Goal: Task Accomplishment & Management: Complete application form

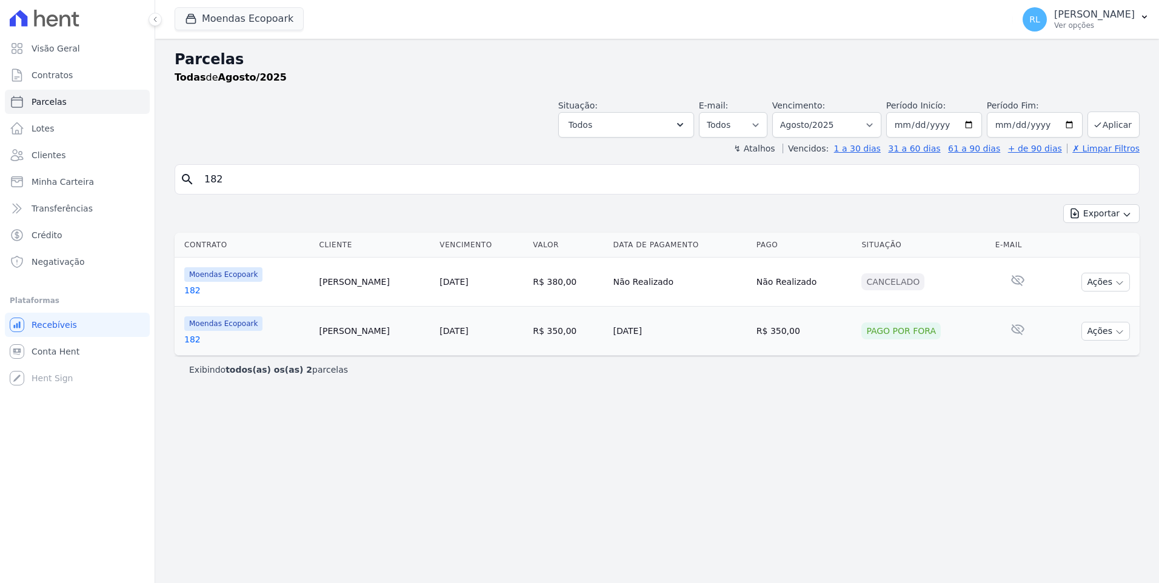
select select
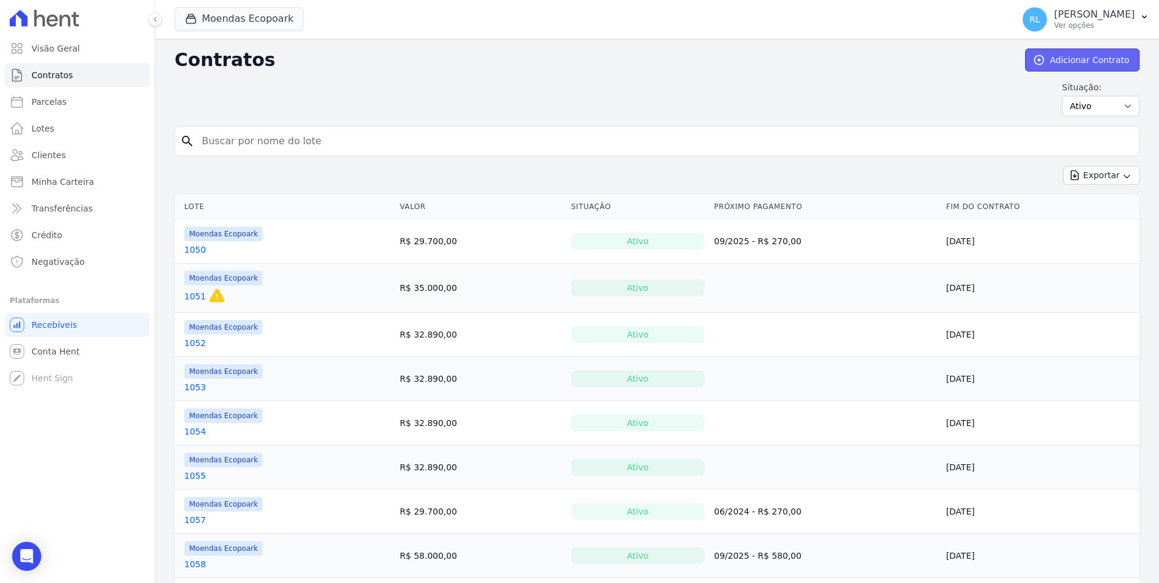
click at [1096, 62] on link "Adicionar Contrato" at bounding box center [1082, 59] width 115 height 23
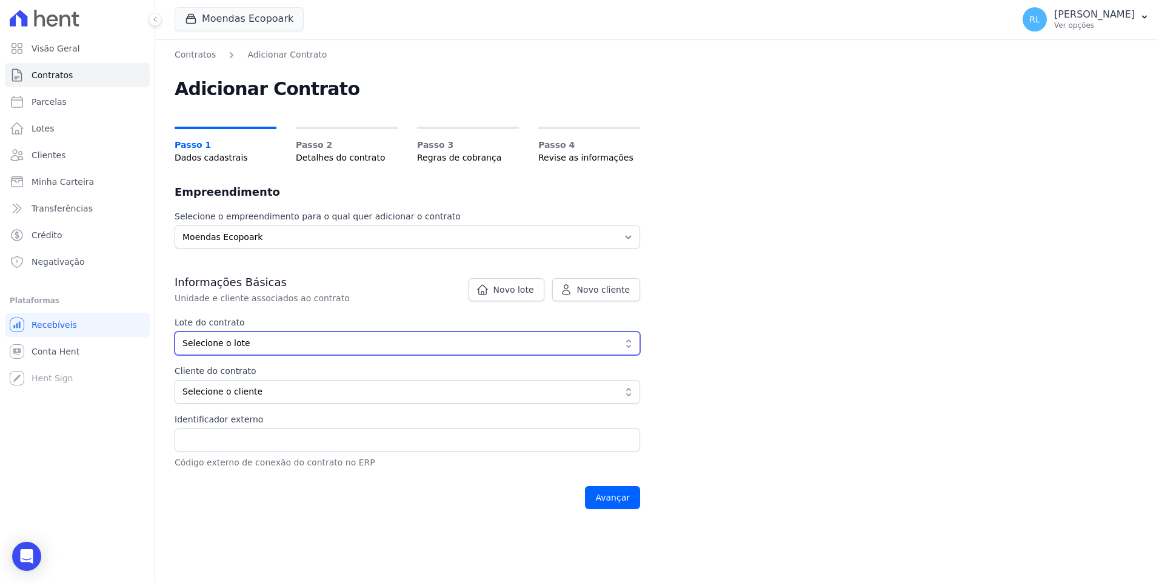
click at [262, 338] on span "Selecione o lote" at bounding box center [398, 343] width 433 height 13
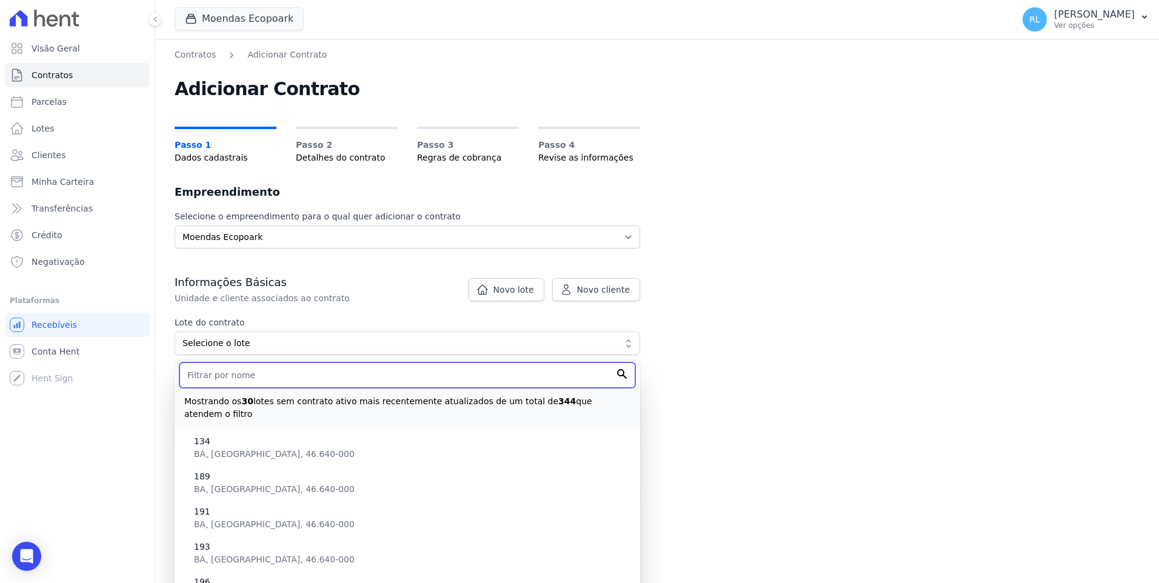
click at [228, 380] on input "text" at bounding box center [407, 374] width 456 height 25
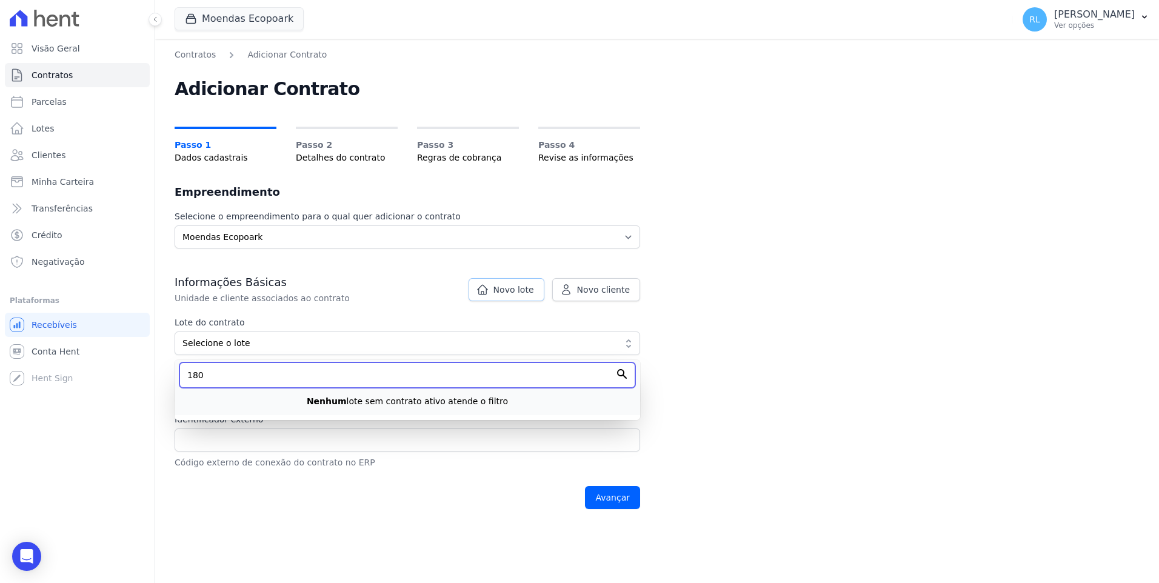
type input "180"
click at [488, 290] on icon at bounding box center [482, 290] width 12 height 12
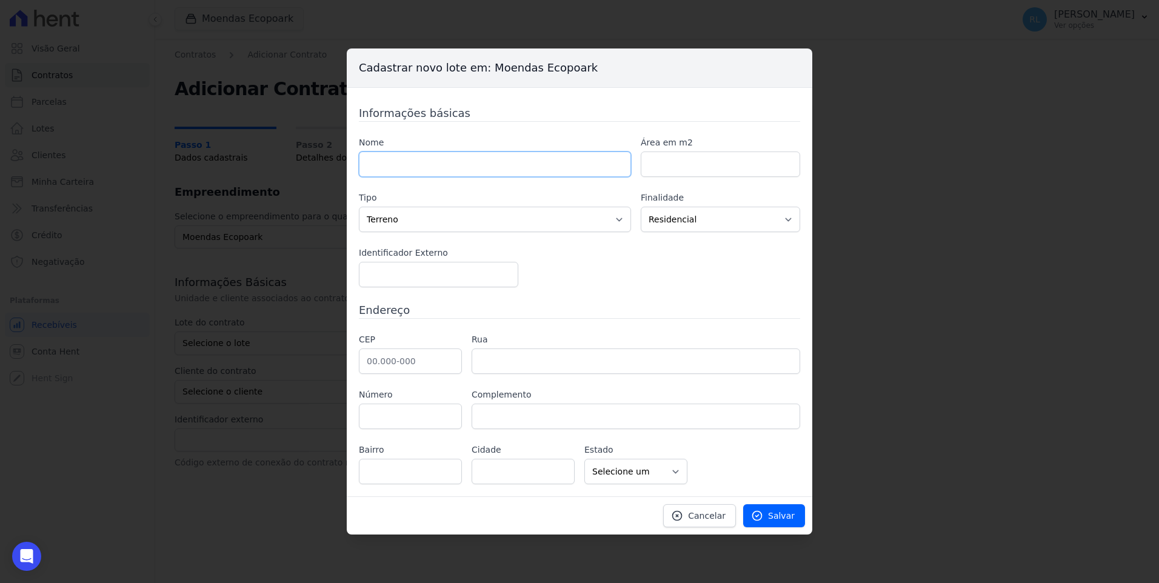
click at [418, 172] on input "text" at bounding box center [495, 164] width 272 height 25
type input "180"
click at [730, 519] on link "Cancelar" at bounding box center [699, 515] width 73 height 23
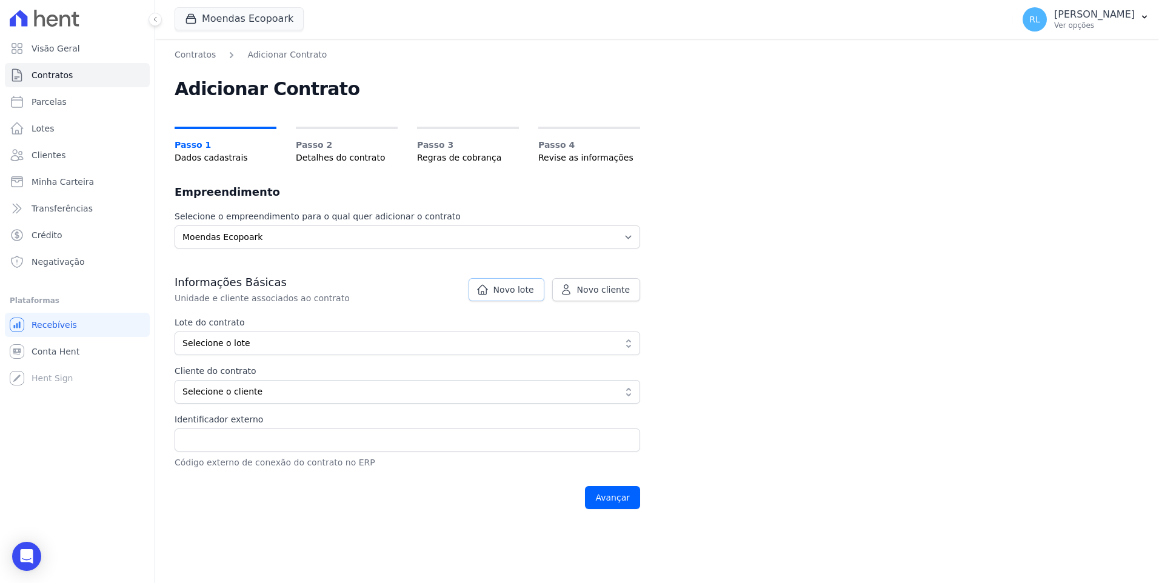
click at [487, 285] on icon at bounding box center [482, 289] width 10 height 9
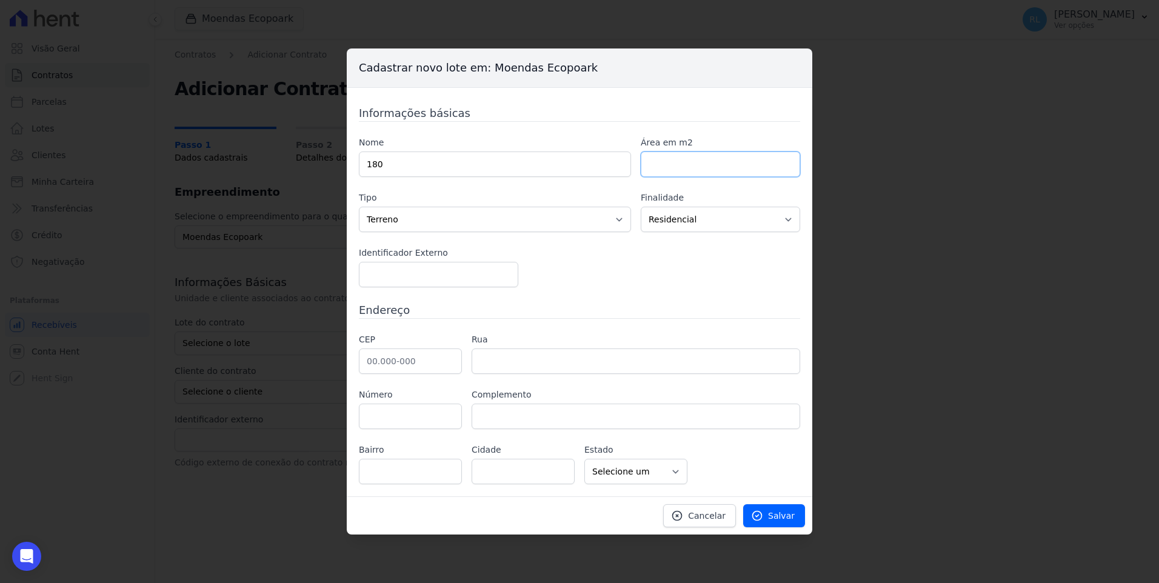
click at [664, 171] on input "number" at bounding box center [720, 164] width 159 height 25
type input "1000"
click at [542, 258] on div "Nome 180 Área em m2 1000 Tipo Casa Apartamento [GEOGRAPHIC_DATA] Comercial [GEO…" at bounding box center [579, 211] width 441 height 151
click at [399, 367] on input "text" at bounding box center [410, 360] width 103 height 25
type input "46.640-000"
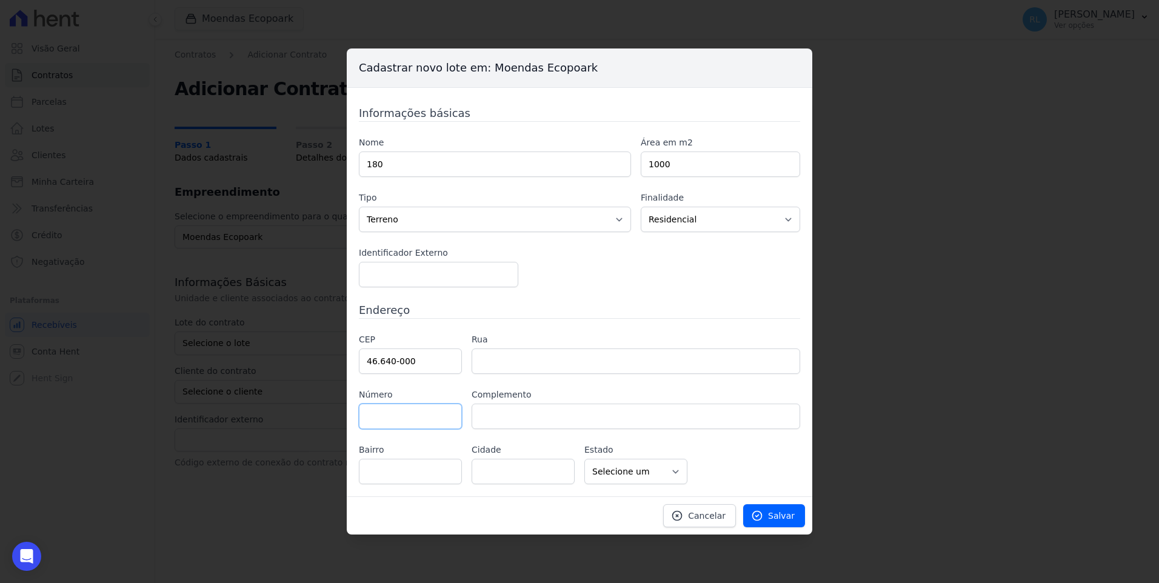
type input "Ituaçu"
select select "BA"
click at [794, 515] on span "Salvar" at bounding box center [781, 516] width 27 height 12
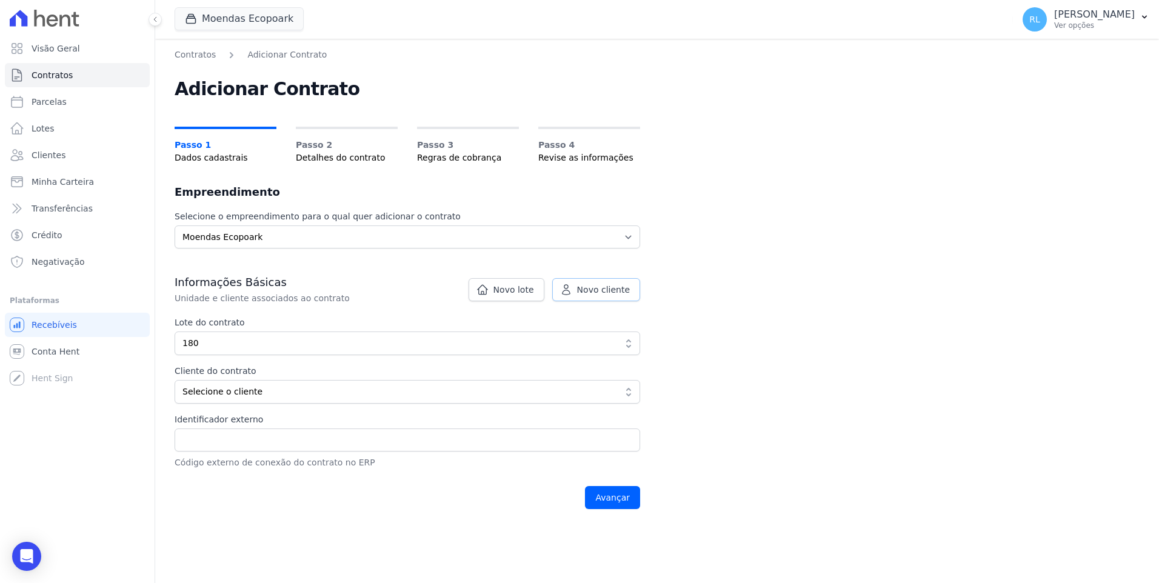
click at [579, 295] on link "Novo cliente" at bounding box center [596, 289] width 88 height 23
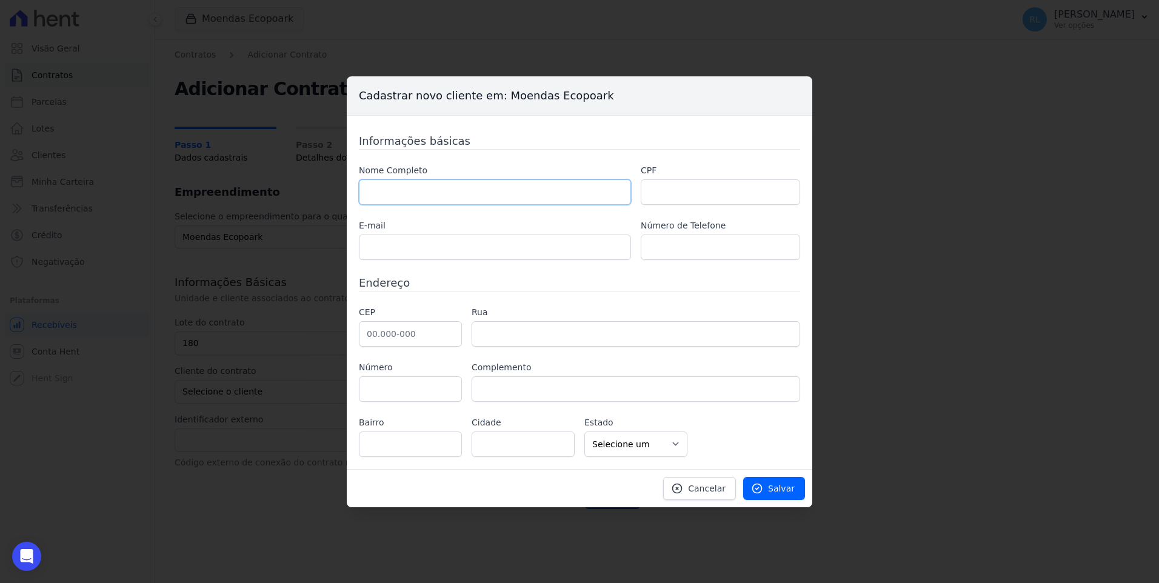
click at [424, 195] on input "text" at bounding box center [495, 191] width 272 height 25
paste input "[PERSON_NAME]"
type input "[PERSON_NAME]"
click at [662, 192] on input "text" at bounding box center [720, 191] width 159 height 25
paste input "031.773.218-84"
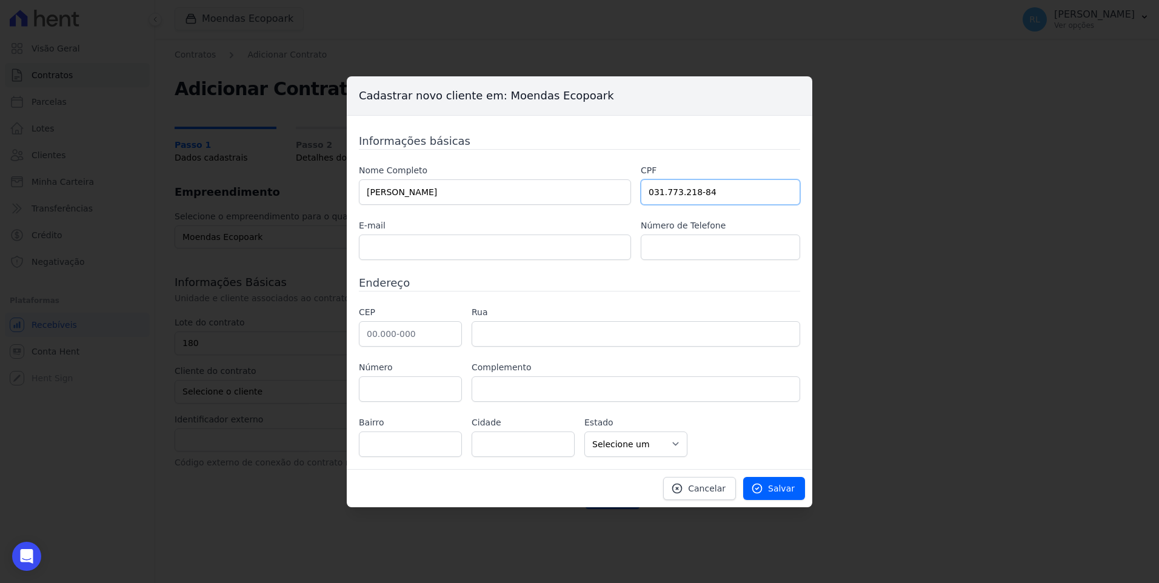
type input "031.773.218-84"
click at [434, 250] on input "text" at bounding box center [495, 247] width 272 height 25
paste input "[EMAIL_ADDRESS][DOMAIN_NAME]"
type input "[EMAIL_ADDRESS][DOMAIN_NAME]"
click at [671, 256] on input "text" at bounding box center [720, 247] width 159 height 25
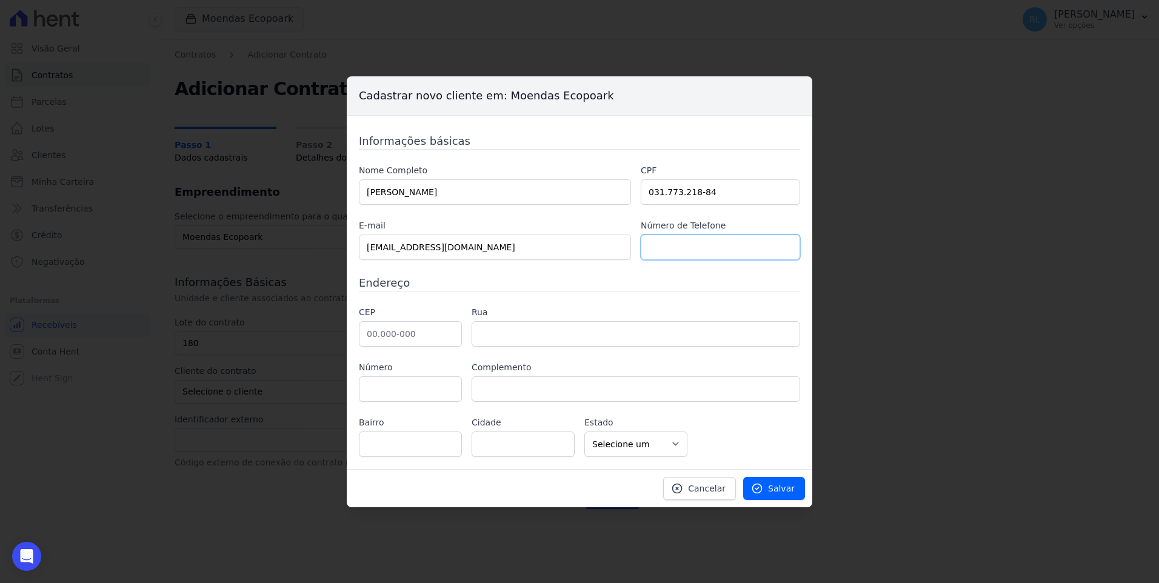
paste input "[PHONE_NUMBER]"
type input "[PHONE_NUMBER]"
click at [369, 338] on input "text" at bounding box center [410, 333] width 103 height 25
paste input "04.884-390"
type input "04.884-390"
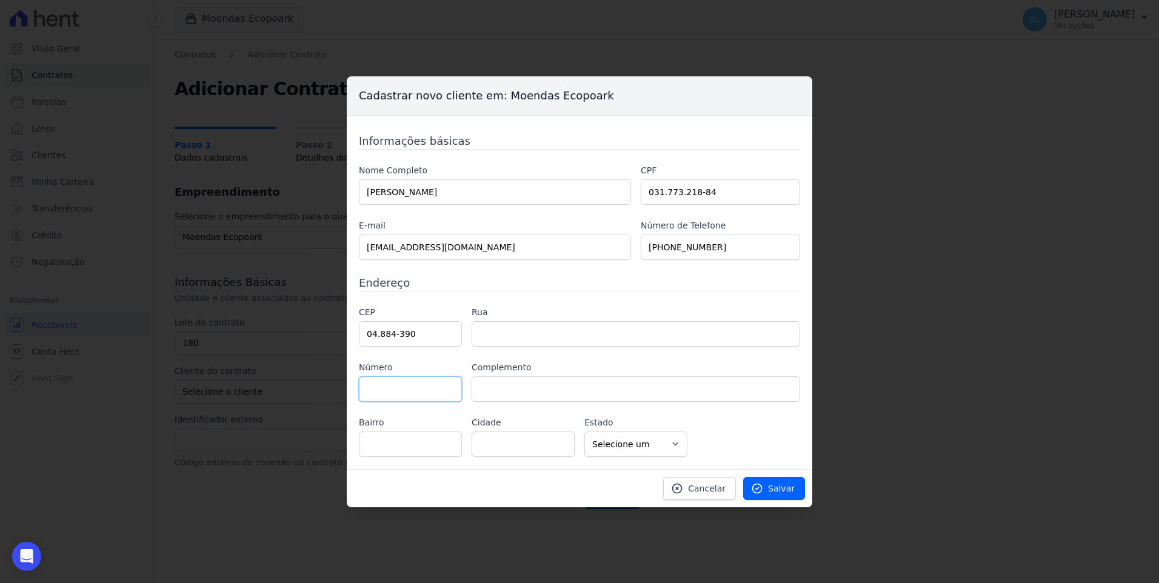
type input "[GEOGRAPHIC_DATA]"
type input "Jardim Papai [DATE]"
type input "[GEOGRAPHIC_DATA]"
select select "SP"
type input "171"
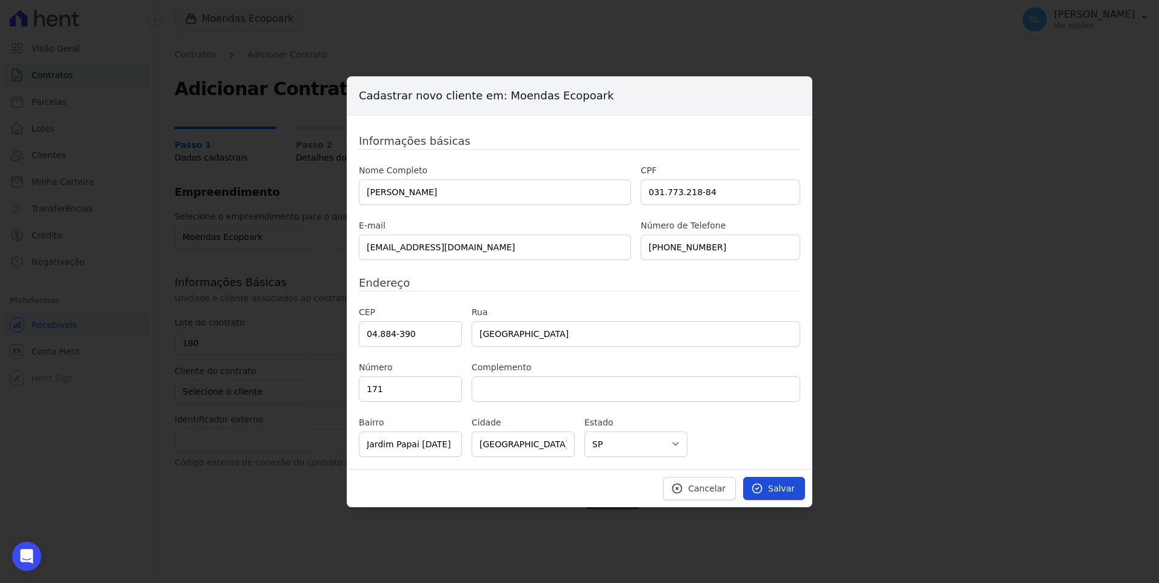
click at [775, 491] on span "Salvar" at bounding box center [781, 488] width 27 height 12
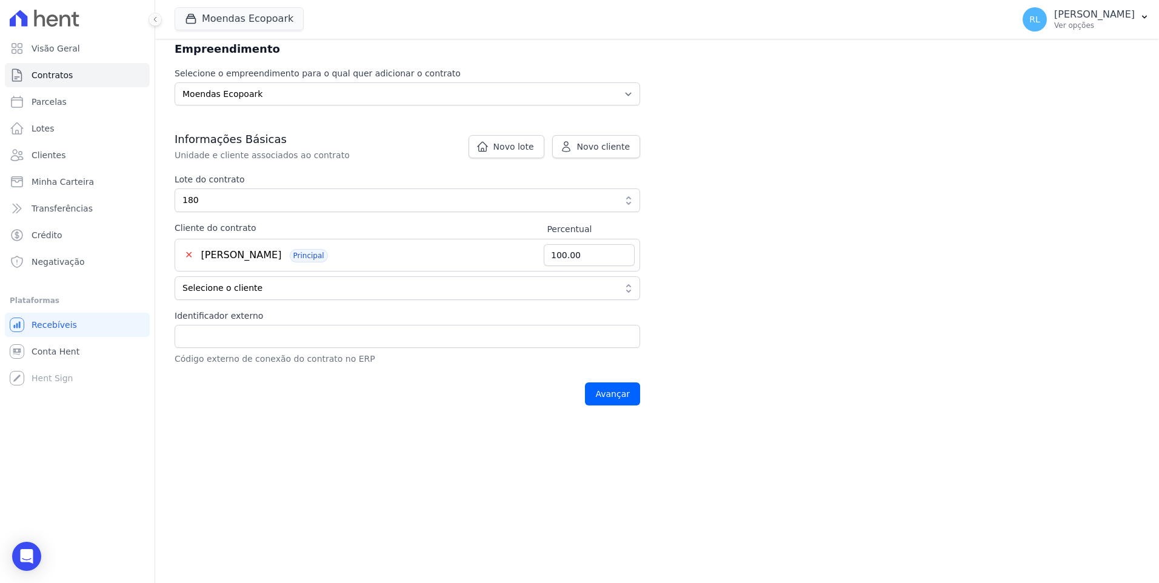
scroll to position [153, 0]
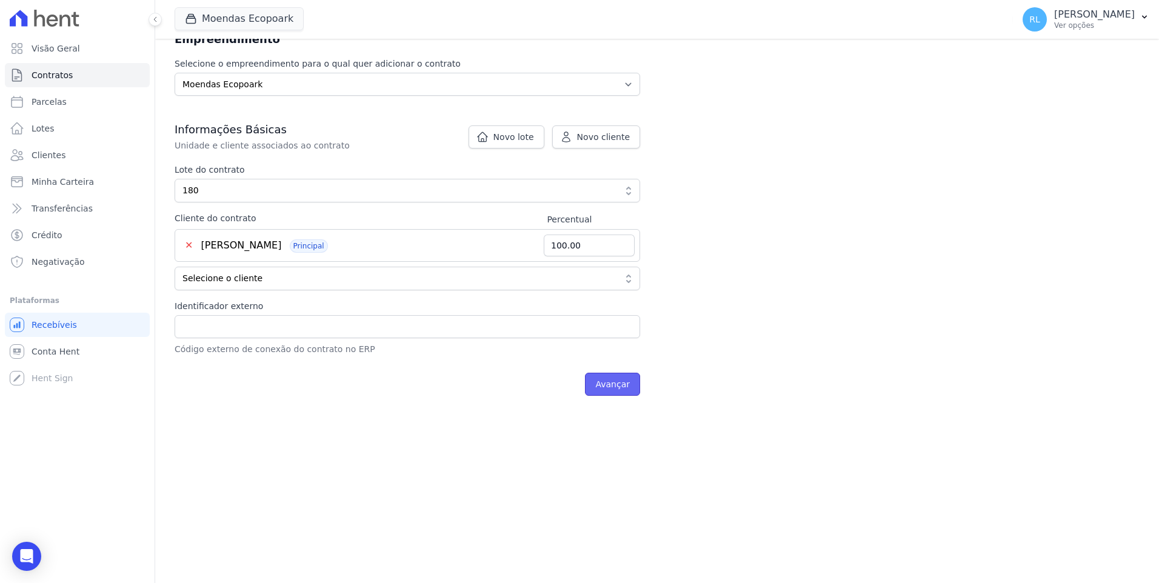
click at [615, 392] on input "Avançar" at bounding box center [612, 384] width 55 height 23
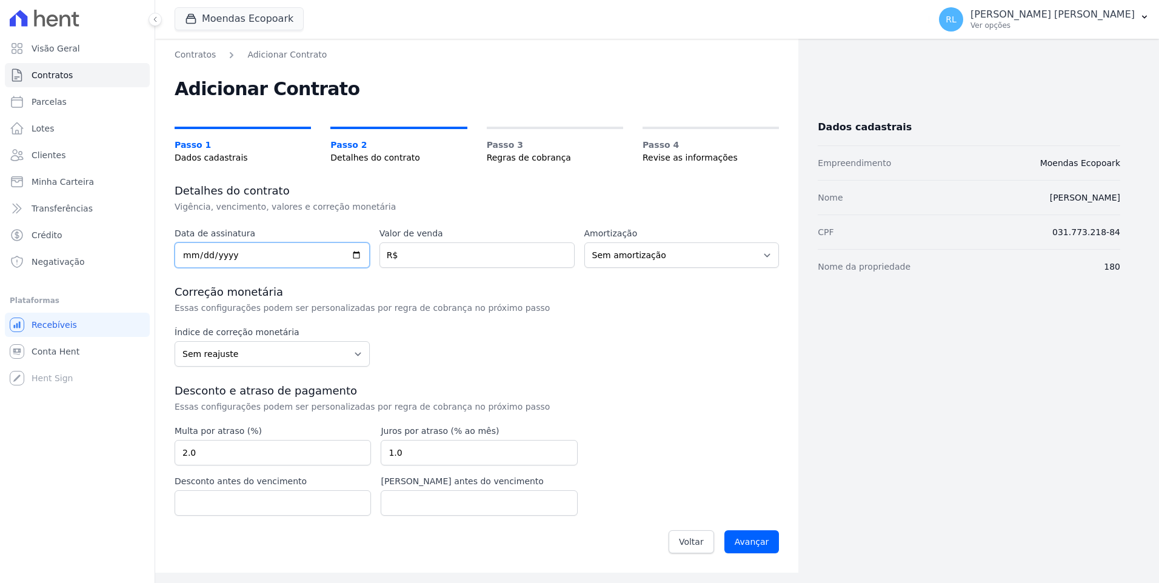
click at [192, 259] on input "date" at bounding box center [272, 254] width 195 height 25
type input "2025-08-29"
type input "50000"
click at [741, 541] on input "Avançar" at bounding box center [751, 541] width 55 height 23
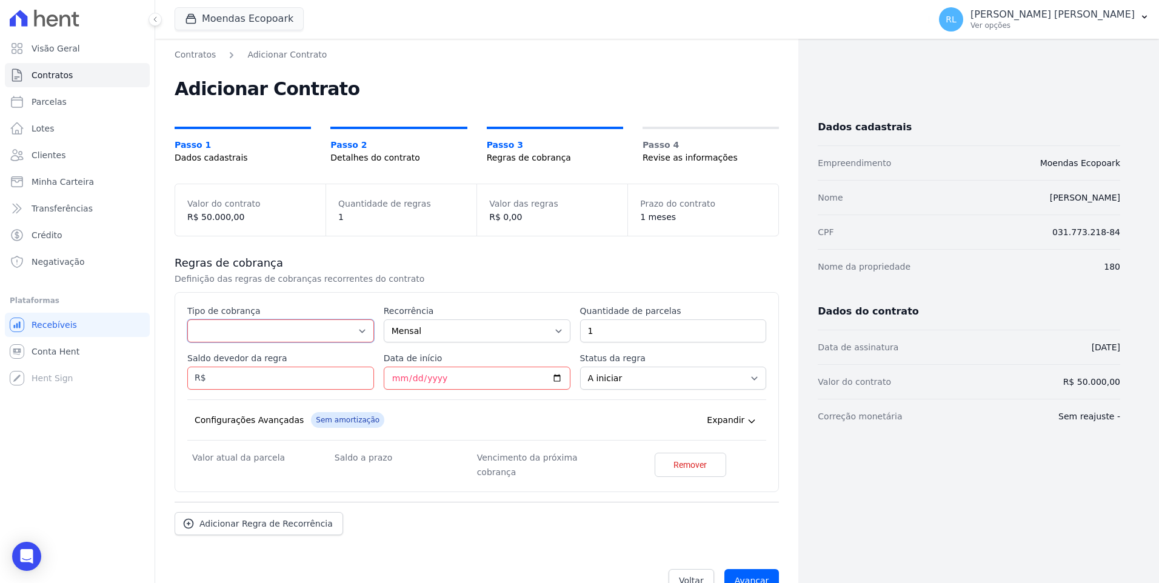
click at [198, 335] on select "Parcela Normal Entrada Sinal Intercalada Chaves Pré-chaves Pós-chaves Impostos …" at bounding box center [280, 330] width 187 height 23
select select "deposit"
click at [187, 319] on select "Parcela Normal Entrada Sinal Intercalada Chaves Pré-chaves Pós-chaves Impostos …" at bounding box center [280, 330] width 187 height 23
click at [605, 339] on input "1" at bounding box center [673, 330] width 187 height 23
type input "13"
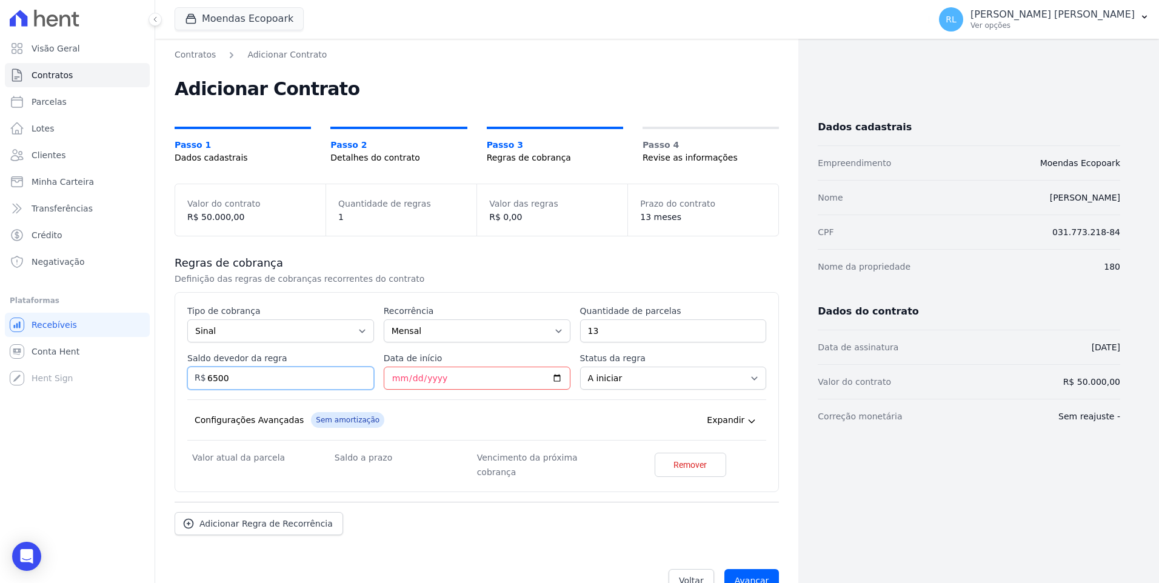
type input "6500"
type input "2025-09-05"
click at [308, 525] on link "Adicionar Regra de Recorrência" at bounding box center [259, 536] width 168 height 23
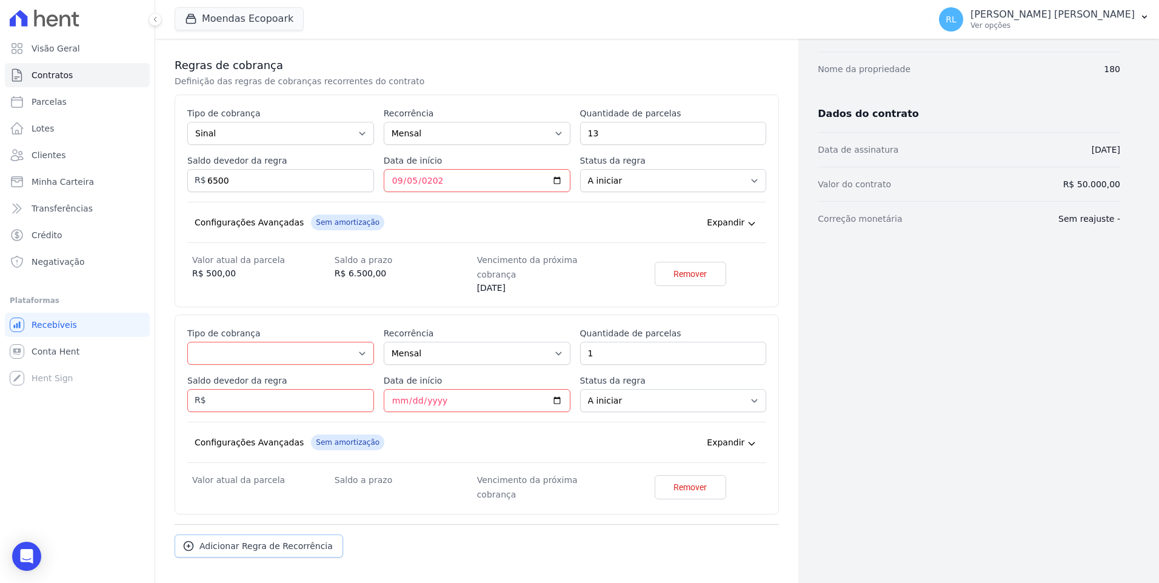
scroll to position [230, 0]
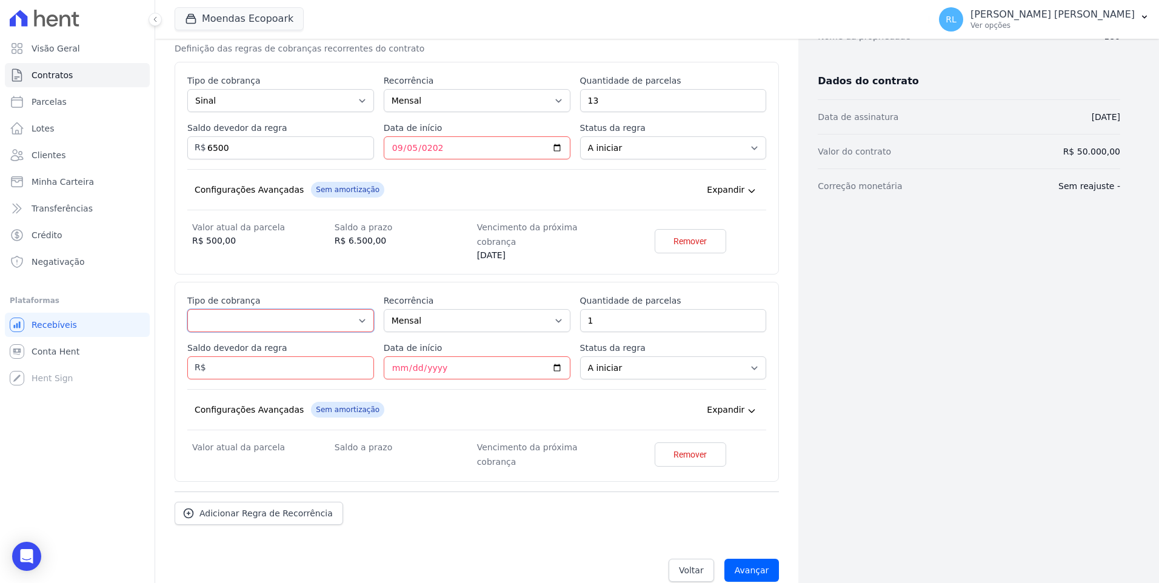
click at [241, 312] on select "Parcela Normal Entrada Sinal Intercalada Chaves Pré-chaves Pós-chaves Impostos …" at bounding box center [280, 320] width 187 height 23
select select "standard"
click at [187, 309] on select "Parcela Normal Entrada Sinal Intercalada Chaves Pré-chaves Pós-chaves Impostos …" at bounding box center [280, 320] width 187 height 23
drag, startPoint x: 638, startPoint y: 306, endPoint x: 548, endPoint y: 310, distance: 89.8
click at [548, 310] on div "Esse tipo de parcela não entra no saldo devedor do contrato. Tipo de cobrança P…" at bounding box center [476, 382] width 579 height 175
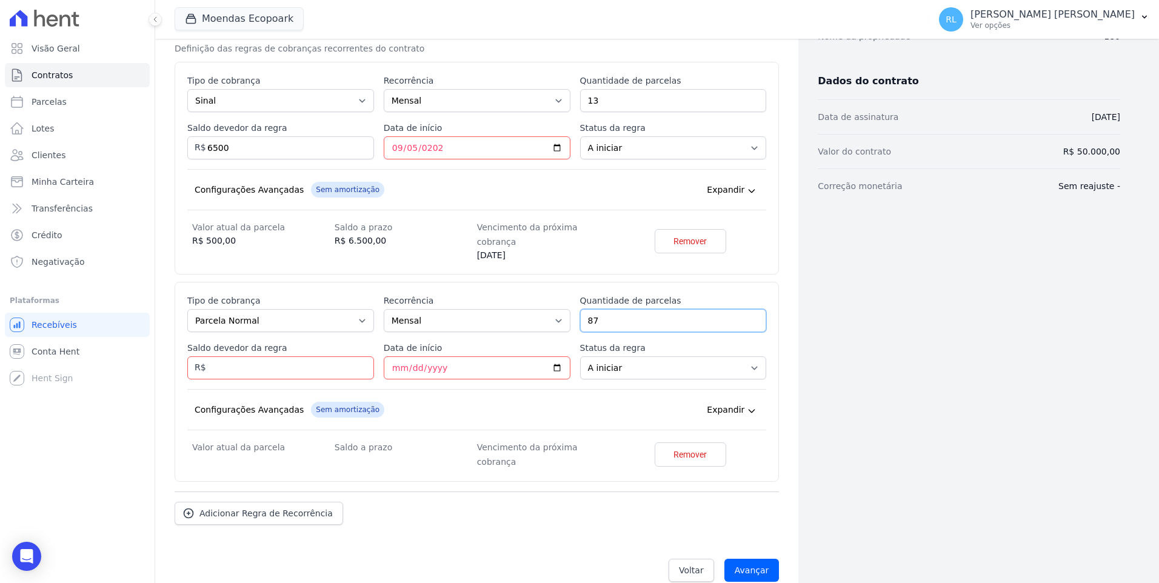
type input "87"
type input "43500"
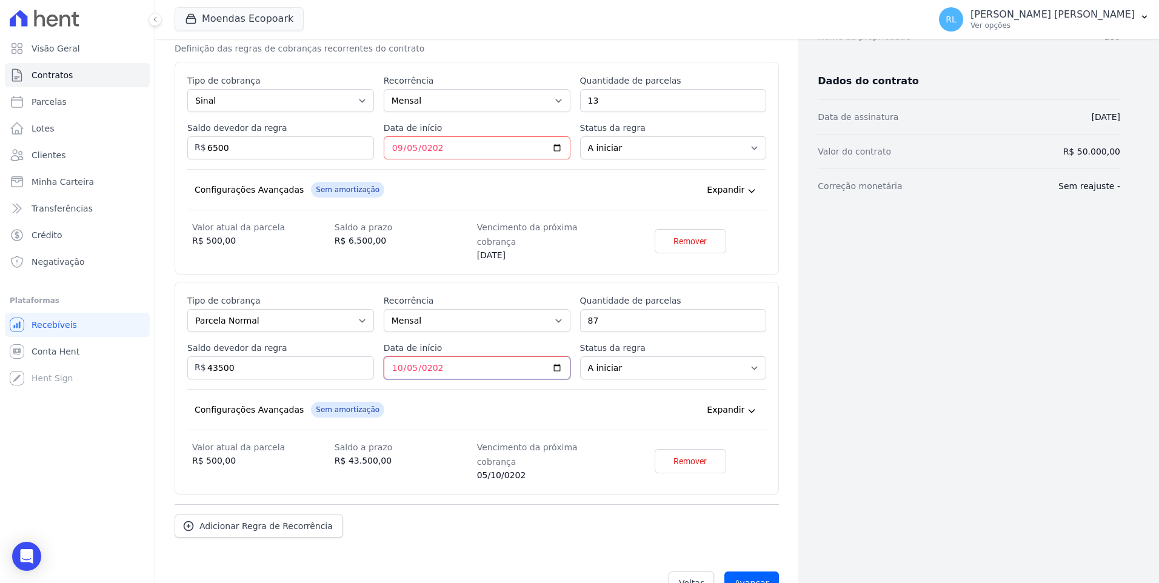
type input "2026-10-05"
click at [751, 571] on input "Avançar" at bounding box center [751, 582] width 55 height 23
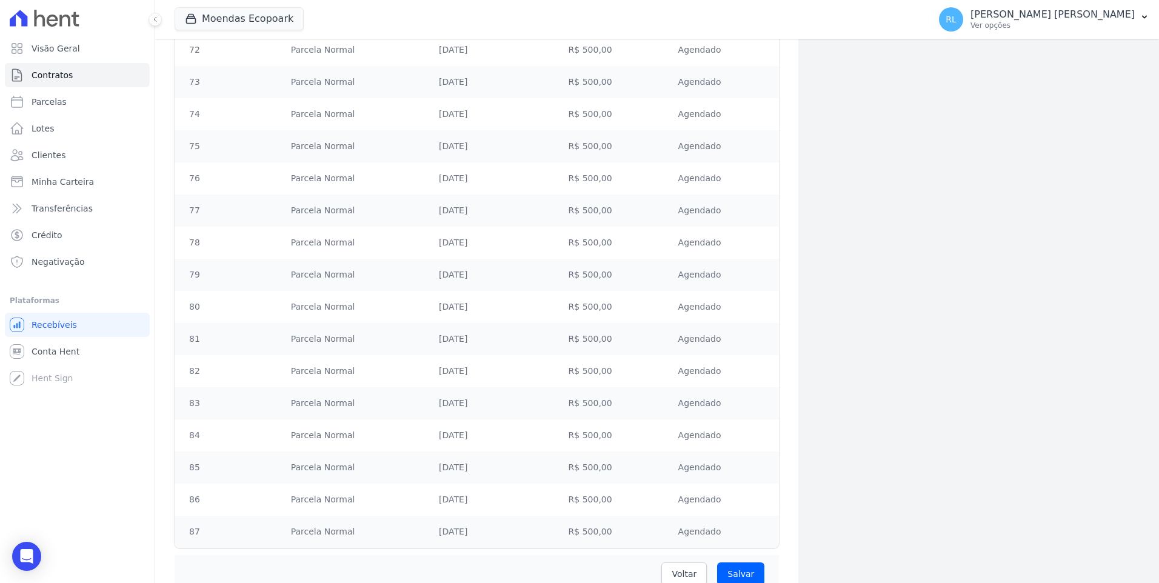
scroll to position [2969, 0]
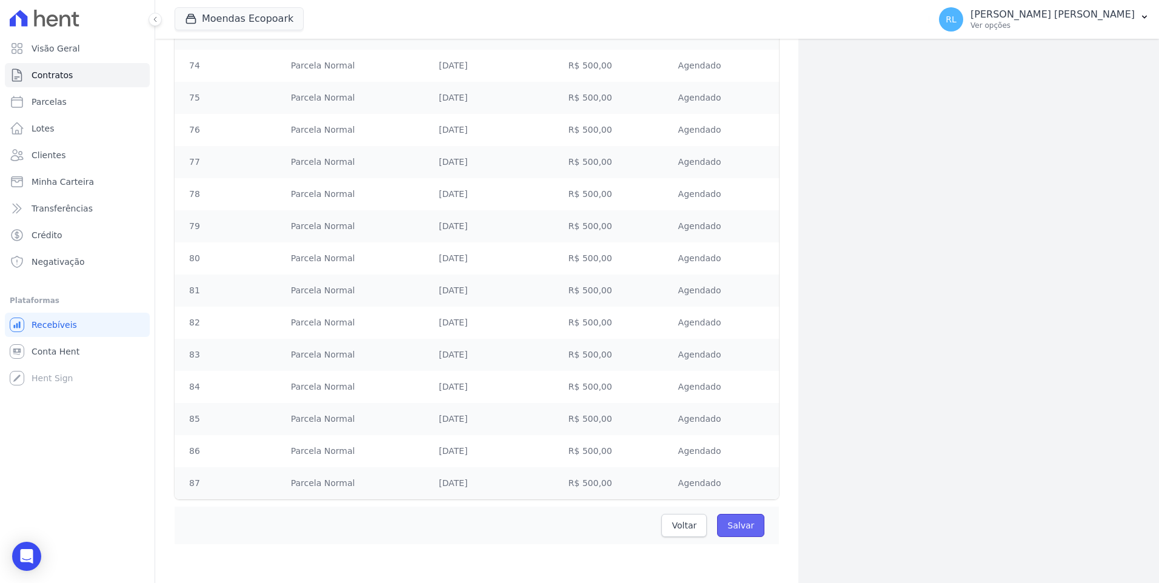
click at [747, 528] on input "Salvar" at bounding box center [740, 525] width 47 height 23
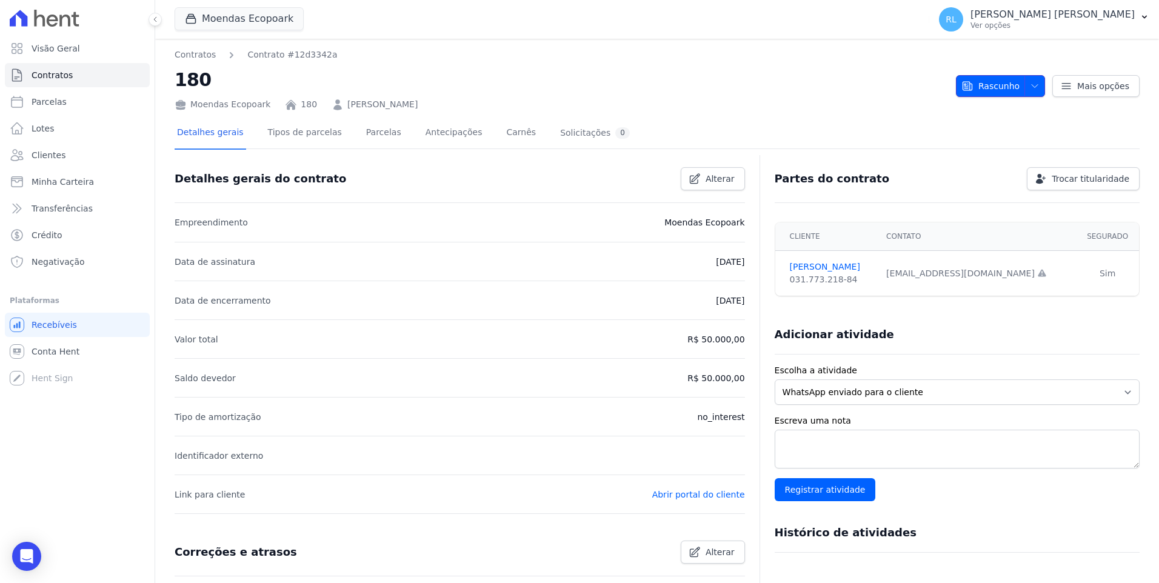
click at [1030, 84] on icon "button" at bounding box center [1035, 86] width 10 height 10
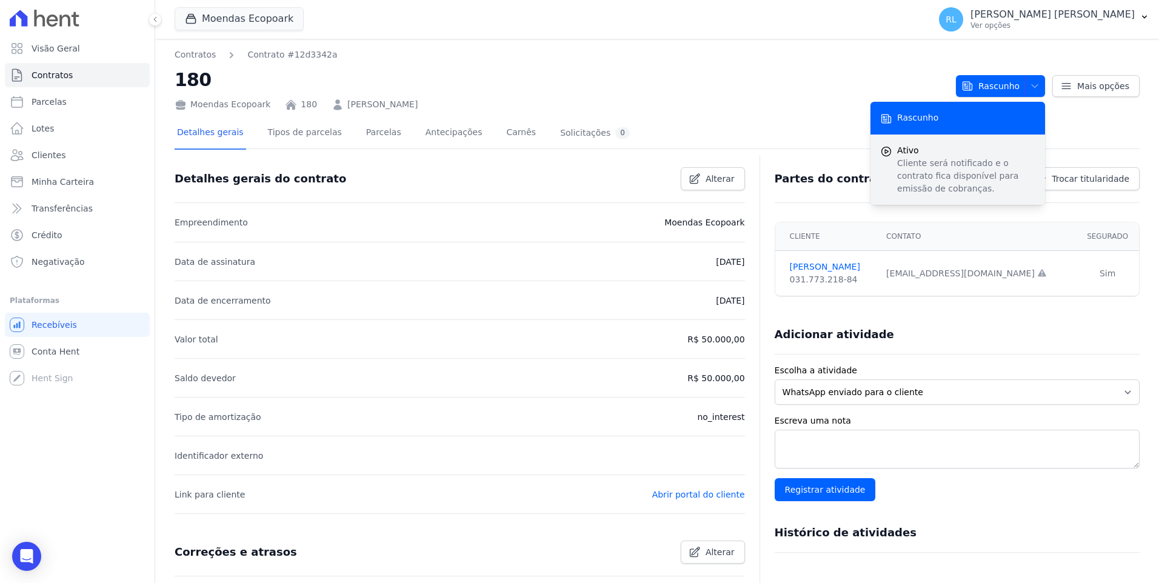
click at [971, 152] on span "Ativo" at bounding box center [966, 150] width 138 height 13
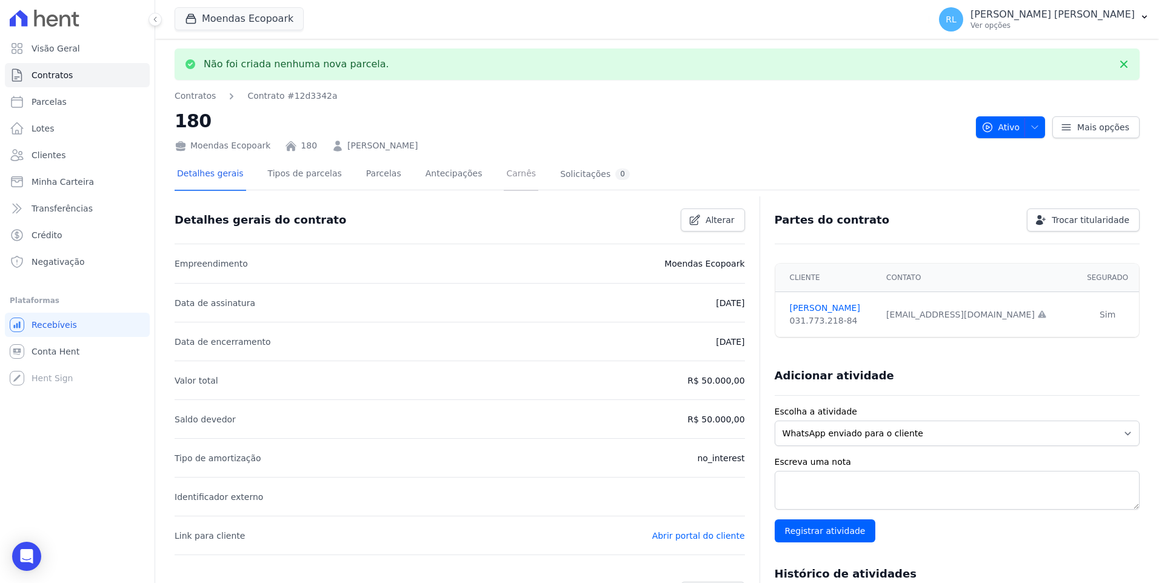
click at [504, 173] on link "Carnês" at bounding box center [521, 175] width 35 height 32
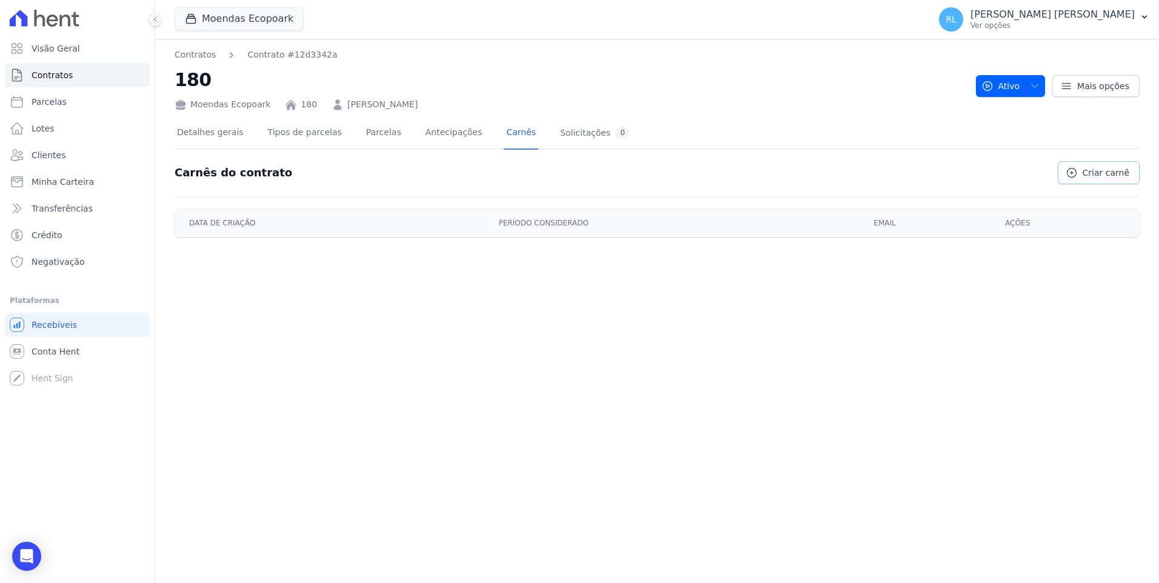
click at [1096, 171] on span "Criar carnê" at bounding box center [1105, 173] width 47 height 12
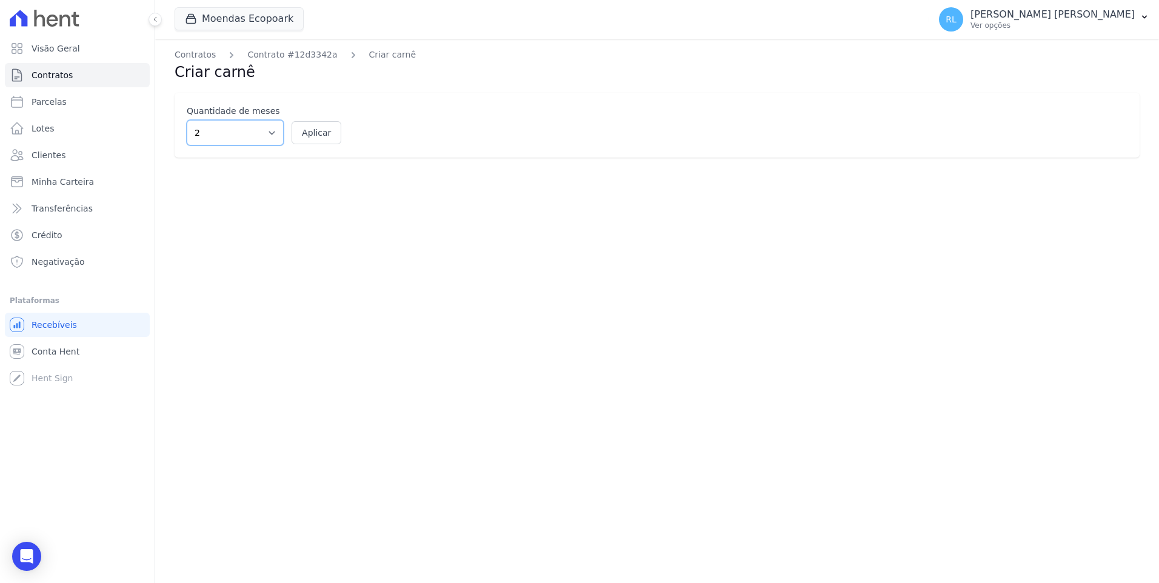
click at [273, 142] on select "2 3 4 5 6 7 8 9 10 11 12" at bounding box center [235, 132] width 97 height 25
select select "10"
click at [187, 120] on select "2 3 4 5 6 7 8 9 10 11 12" at bounding box center [235, 132] width 97 height 25
click at [319, 121] on button "Aplicar" at bounding box center [317, 132] width 50 height 23
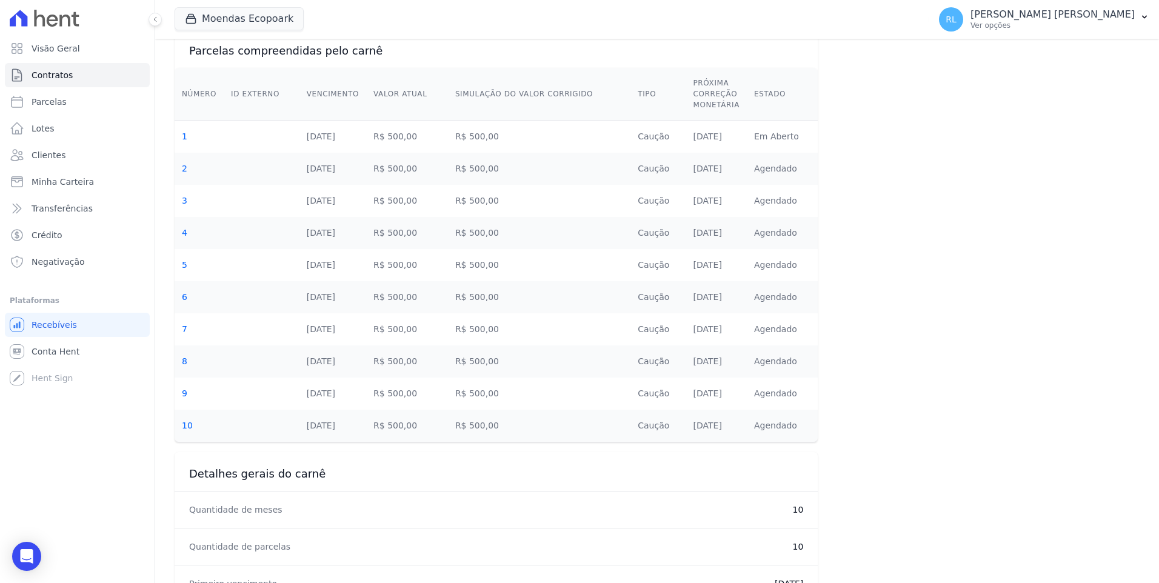
scroll to position [481, 0]
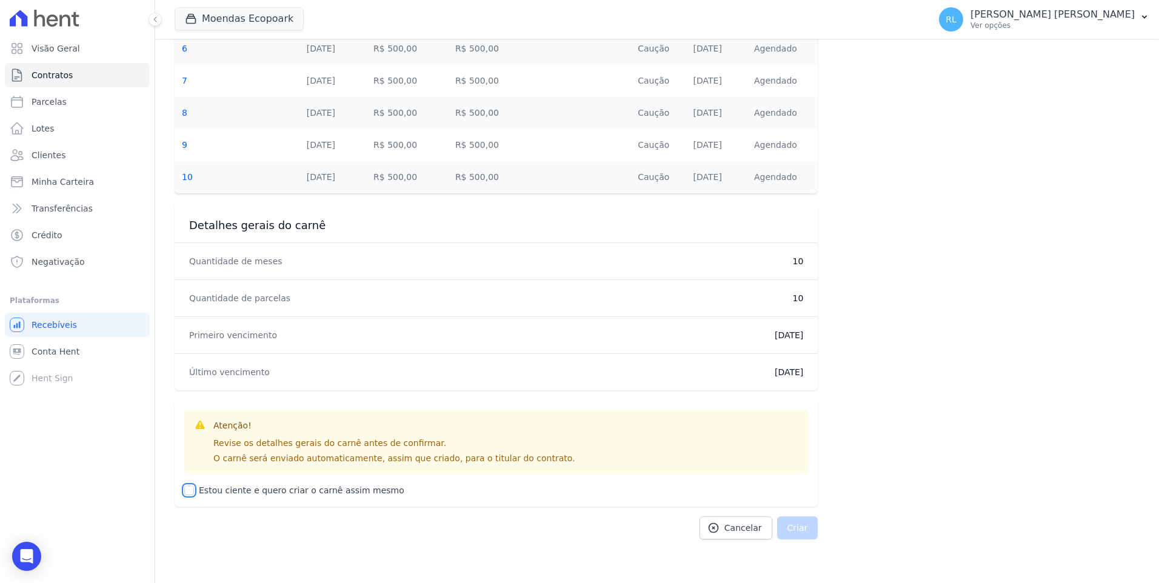
click at [192, 493] on input "Estou ciente e quero criar o carnê assim mesmo" at bounding box center [189, 490] width 10 height 10
checkbox input "true"
click at [799, 524] on button "Criar" at bounding box center [797, 527] width 41 height 23
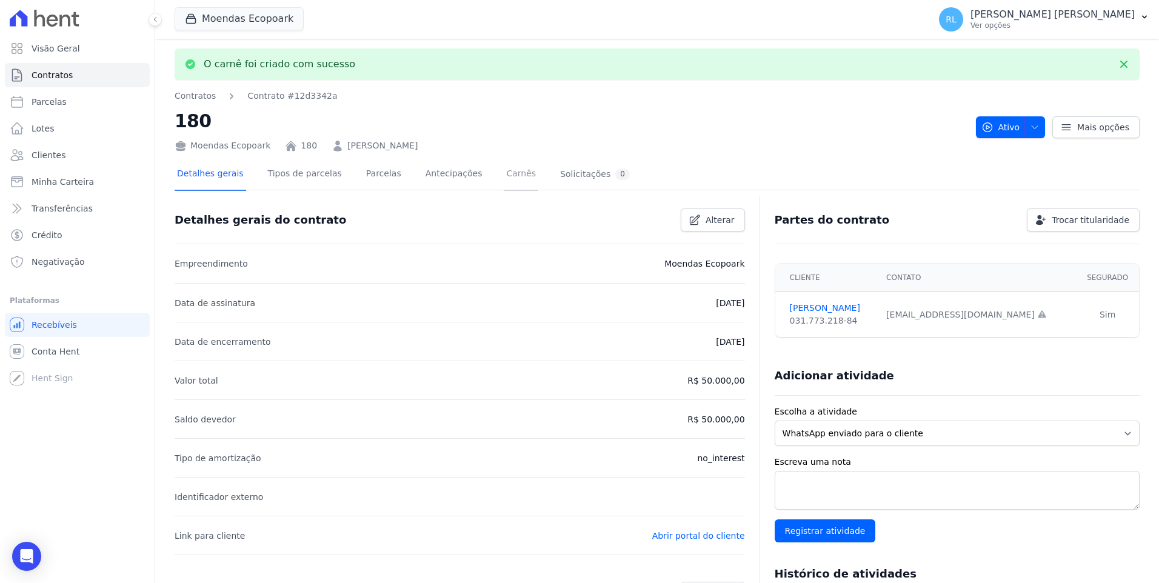
click at [504, 172] on link "Carnês" at bounding box center [521, 175] width 35 height 32
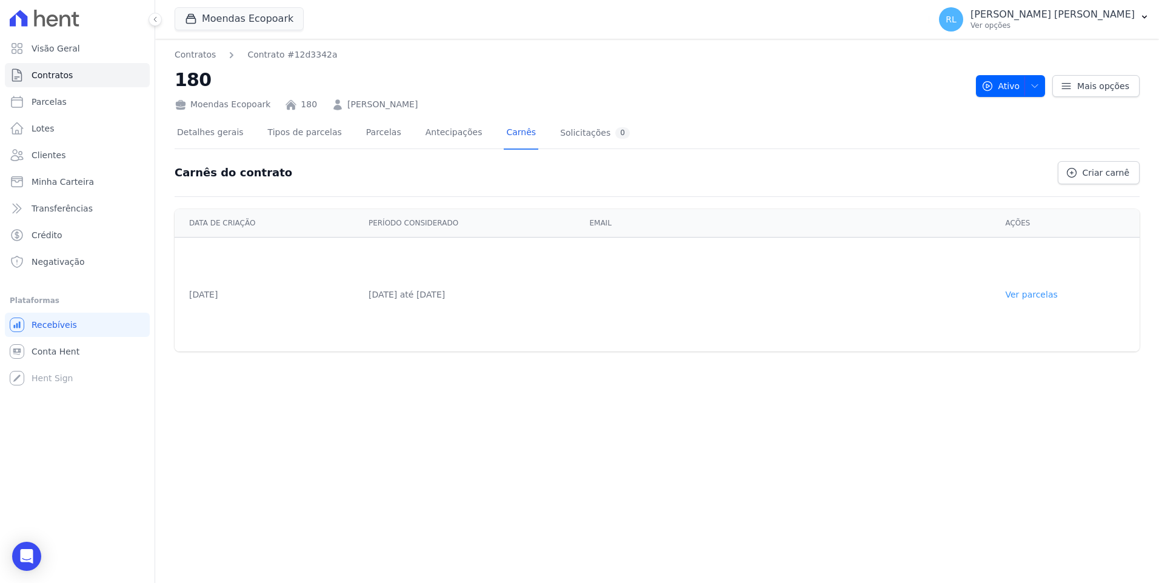
click at [1035, 292] on link "Ver parcelas" at bounding box center [1031, 295] width 52 height 10
click at [1054, 299] on link "Ver parcelas" at bounding box center [1031, 295] width 52 height 10
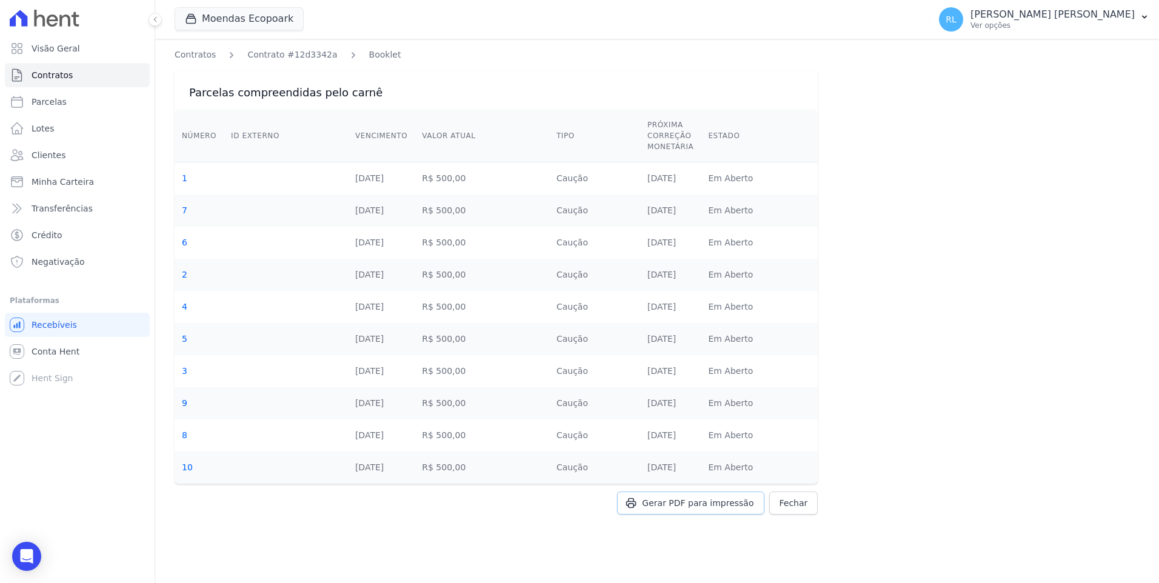
click at [714, 496] on link "Gerar PDF para impressão" at bounding box center [690, 502] width 147 height 23
click at [65, 100] on link "Parcelas" at bounding box center [77, 102] width 145 height 24
select select
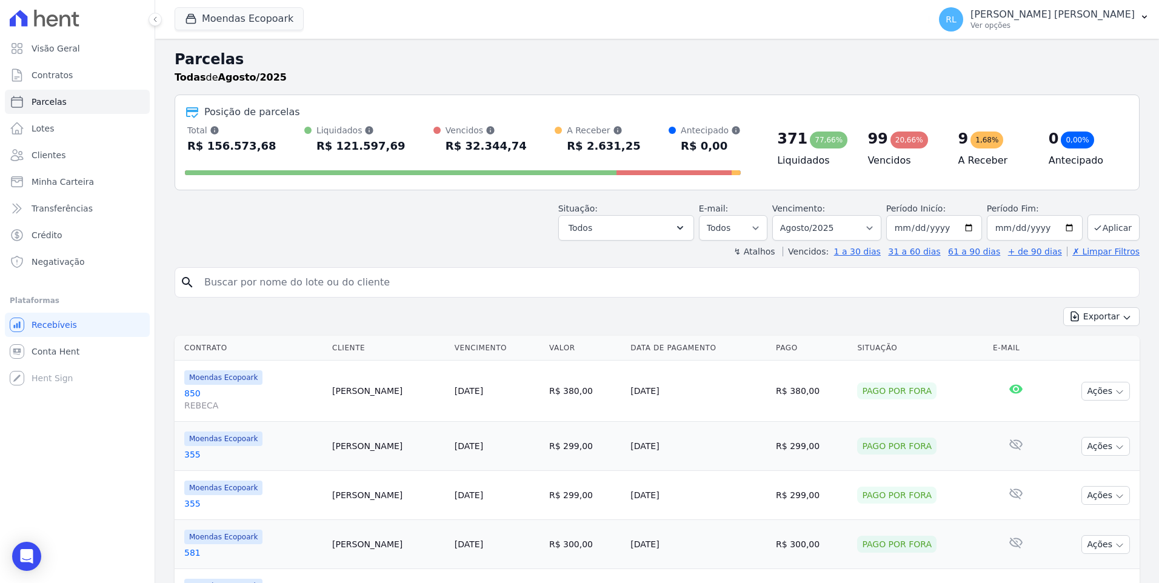
click at [236, 280] on input "search" at bounding box center [665, 282] width 937 height 24
type input "sulamita"
select select
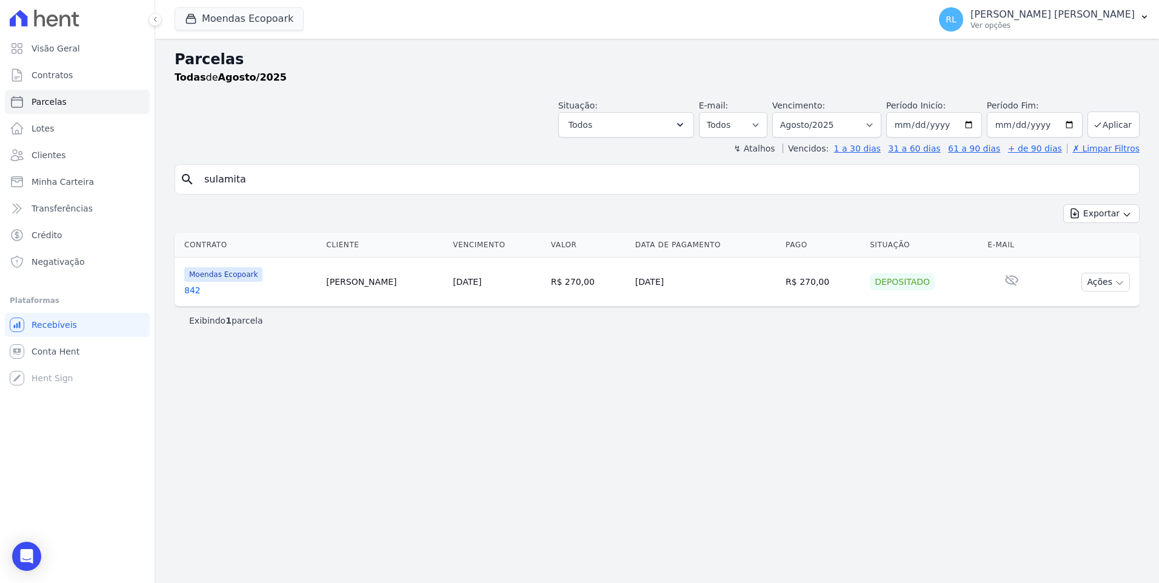
click at [186, 289] on link "842" at bounding box center [250, 290] width 132 height 12
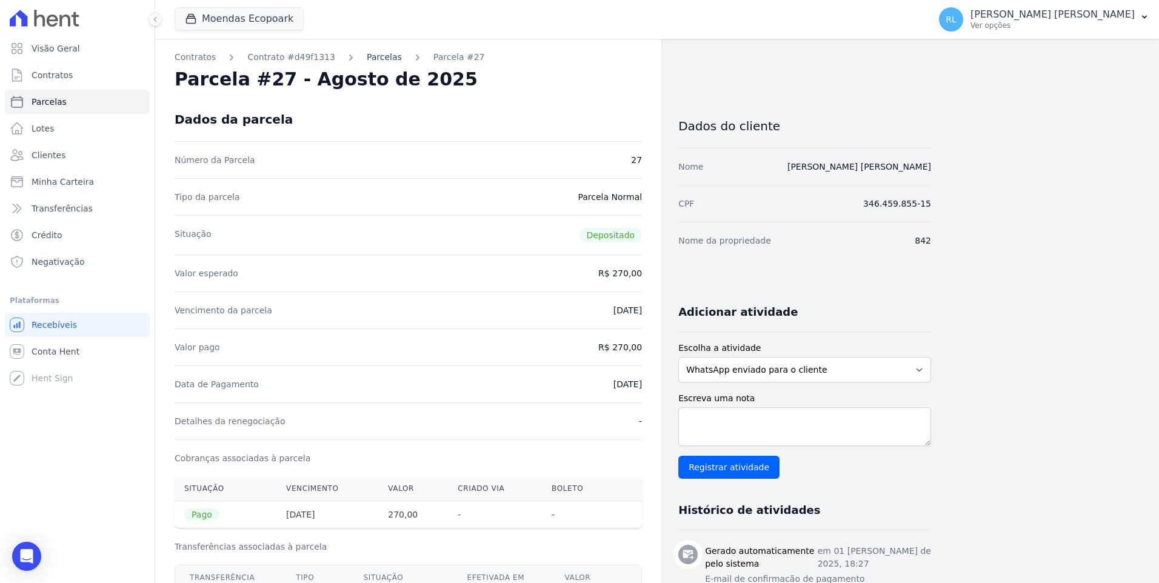
click at [368, 56] on link "Parcelas" at bounding box center [384, 57] width 35 height 13
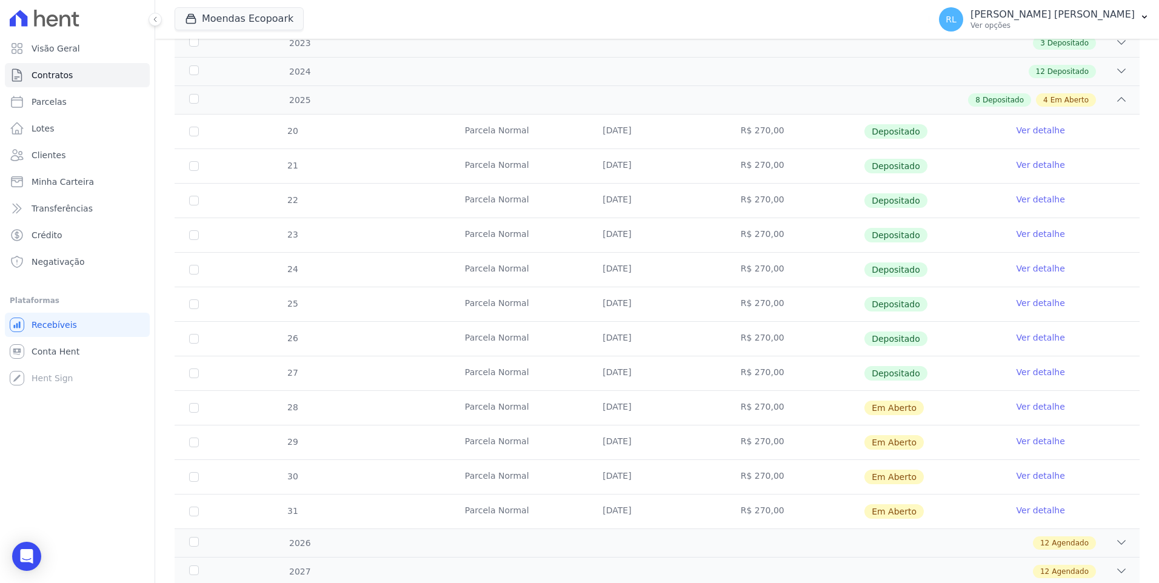
scroll to position [242, 0]
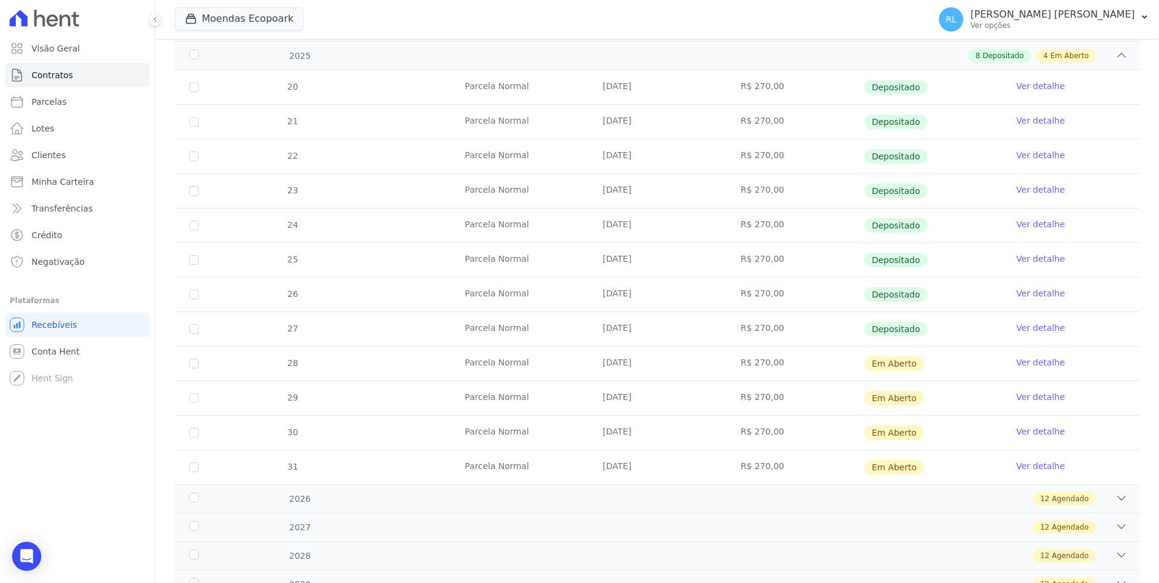
click at [1021, 359] on link "Ver detalhe" at bounding box center [1040, 362] width 48 height 12
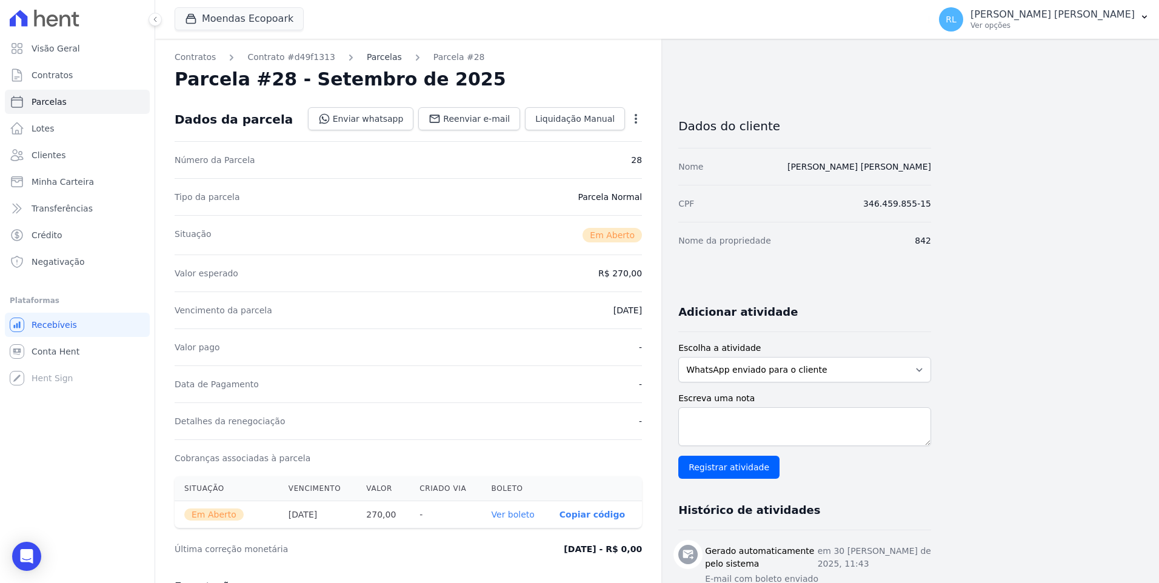
click at [367, 61] on link "Parcelas" at bounding box center [384, 57] width 35 height 13
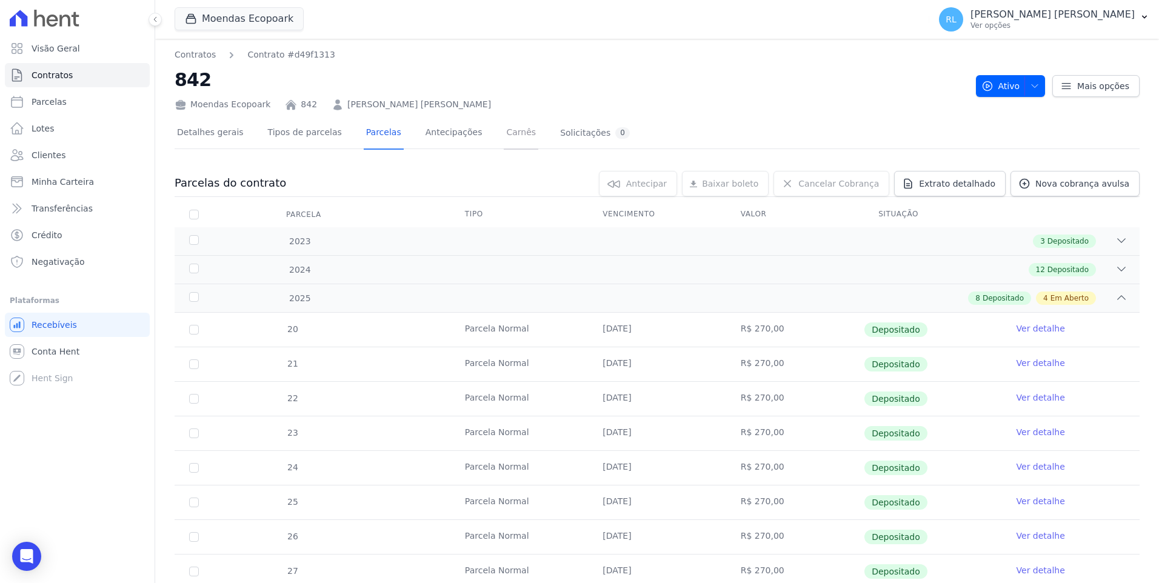
click at [504, 133] on link "Carnês" at bounding box center [521, 134] width 35 height 32
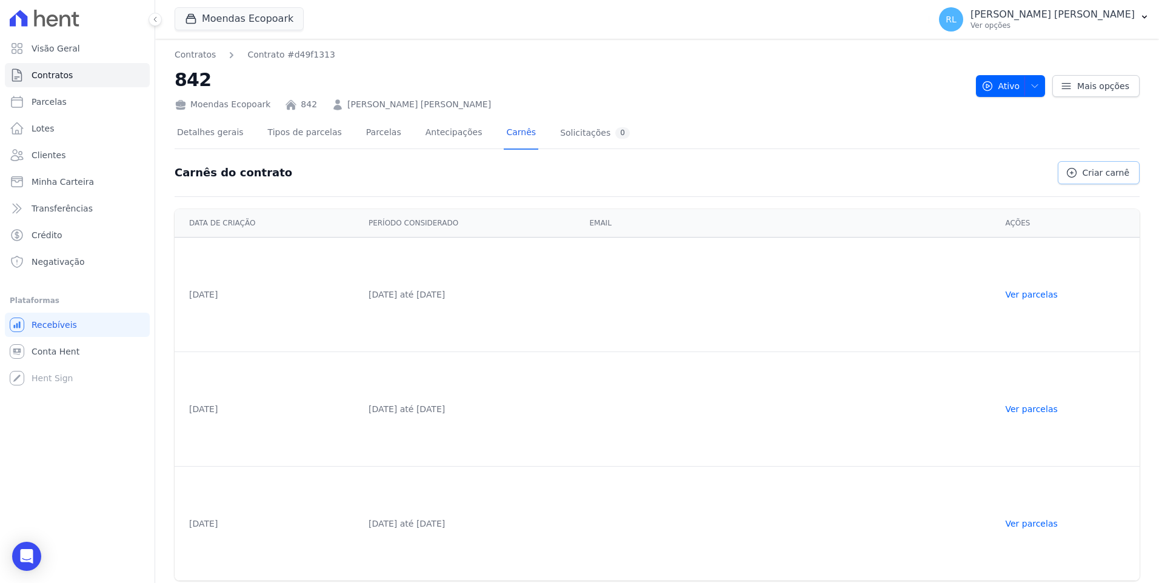
click at [1100, 182] on link "Criar carnê" at bounding box center [1099, 172] width 82 height 23
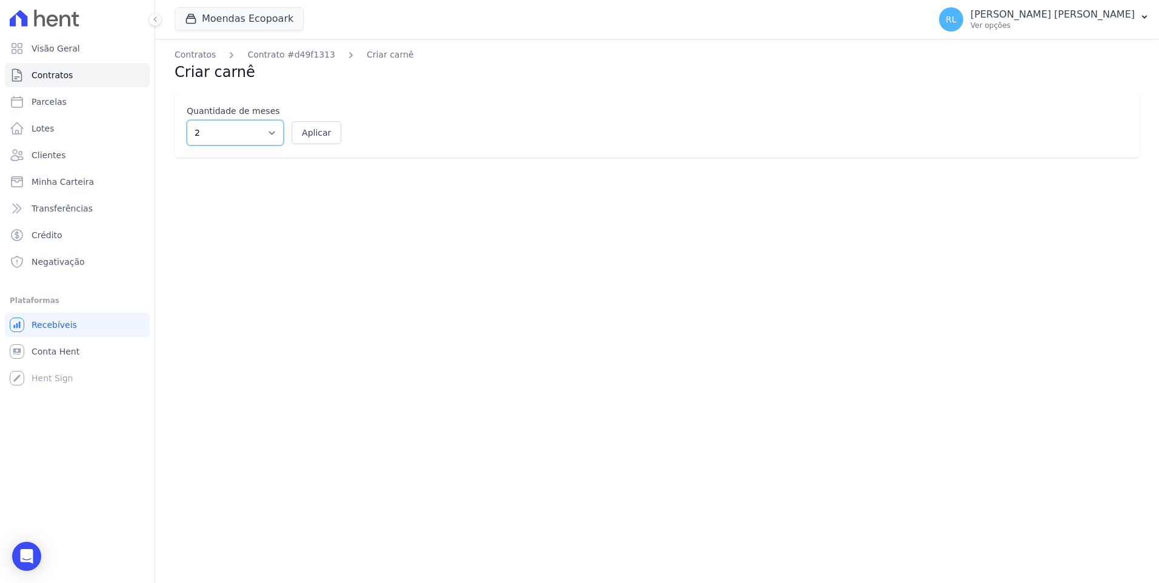
click at [271, 135] on select "2 3 4 5 6 7 8 9 10 11 12" at bounding box center [235, 132] width 97 height 25
select select "12"
click at [187, 120] on select "2 3 4 5 6 7 8 9 10 11 12" at bounding box center [235, 132] width 97 height 25
click at [315, 133] on button "Aplicar" at bounding box center [317, 132] width 50 height 23
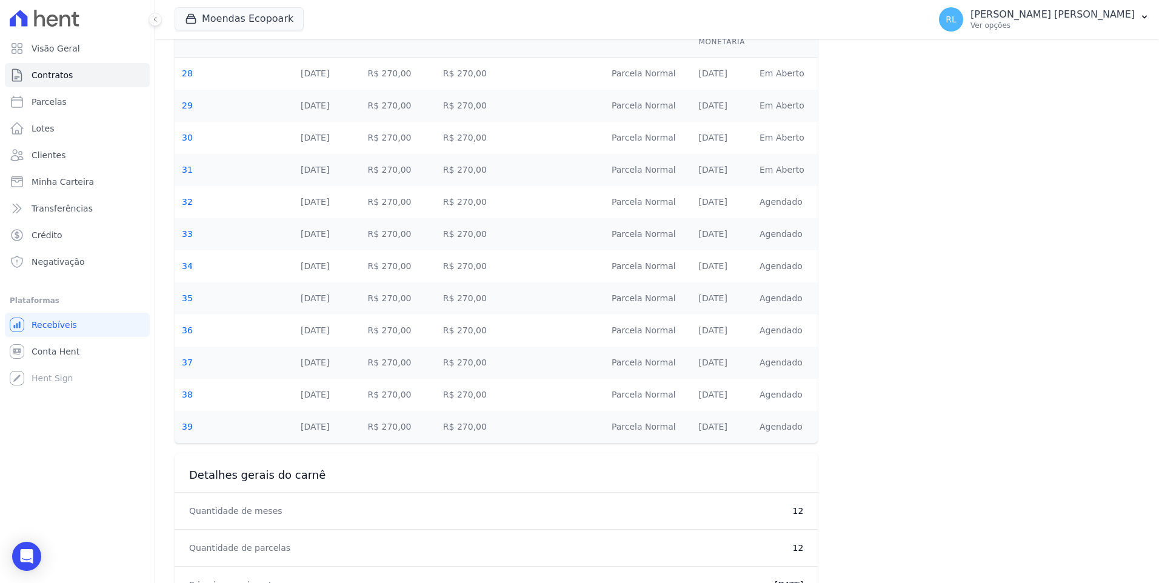
scroll to position [545, 0]
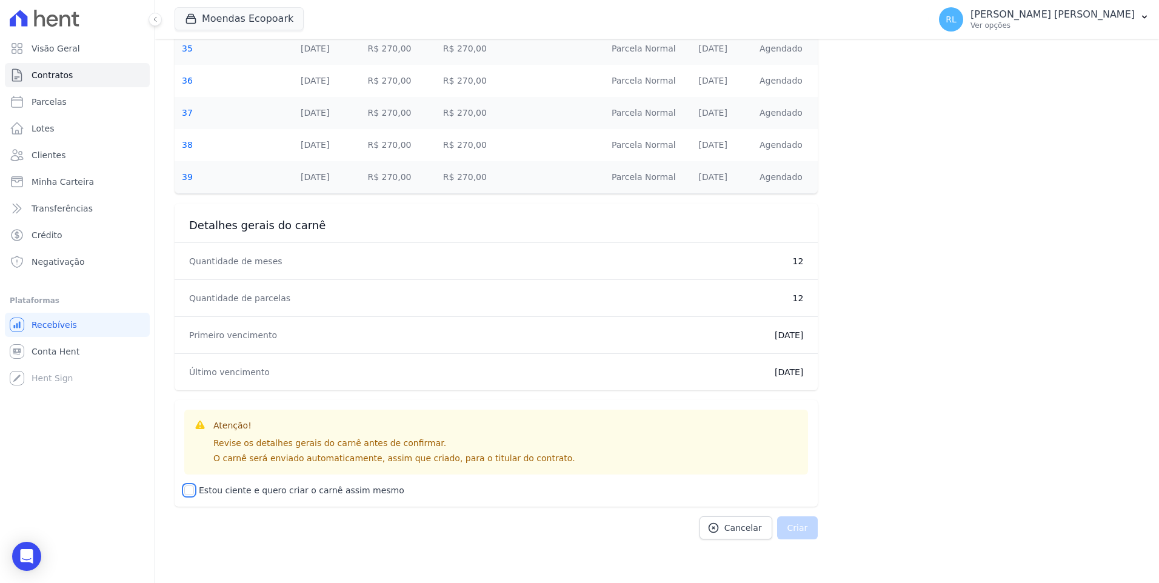
click at [192, 489] on input "Estou ciente e quero criar o carnê assim mesmo" at bounding box center [189, 490] width 10 height 10
checkbox input "true"
click at [810, 533] on button "Criar" at bounding box center [797, 527] width 41 height 23
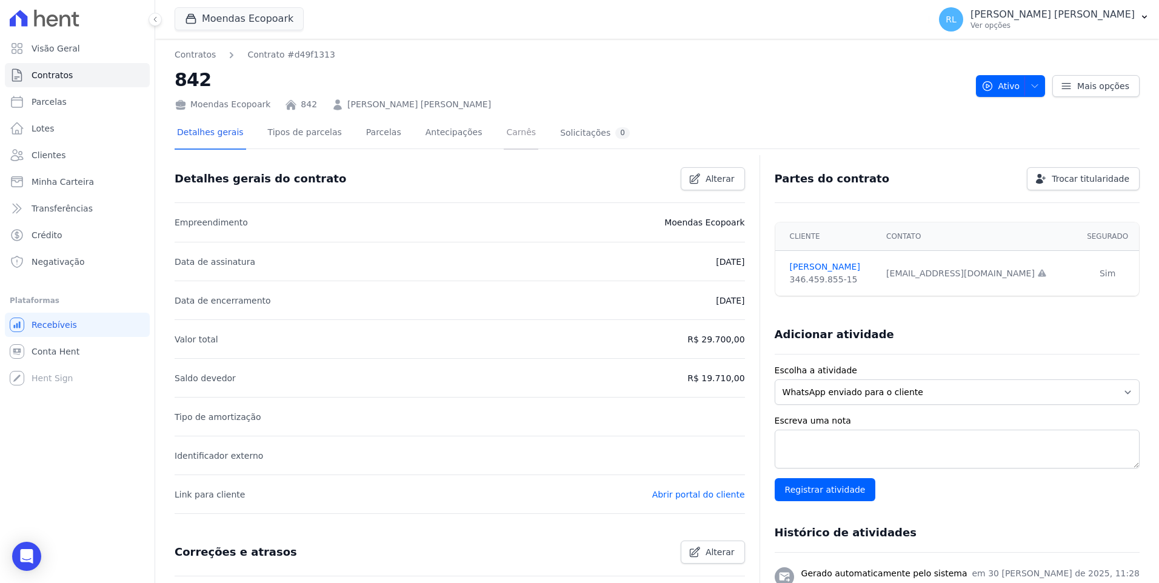
click at [504, 126] on link "Carnês" at bounding box center [521, 134] width 35 height 32
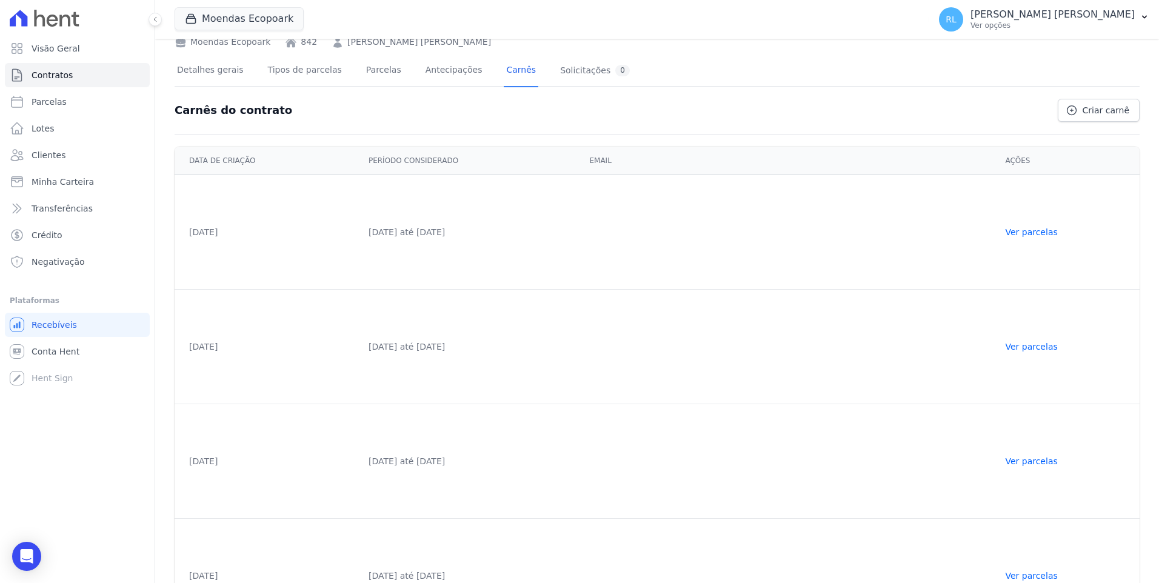
scroll to position [119, 0]
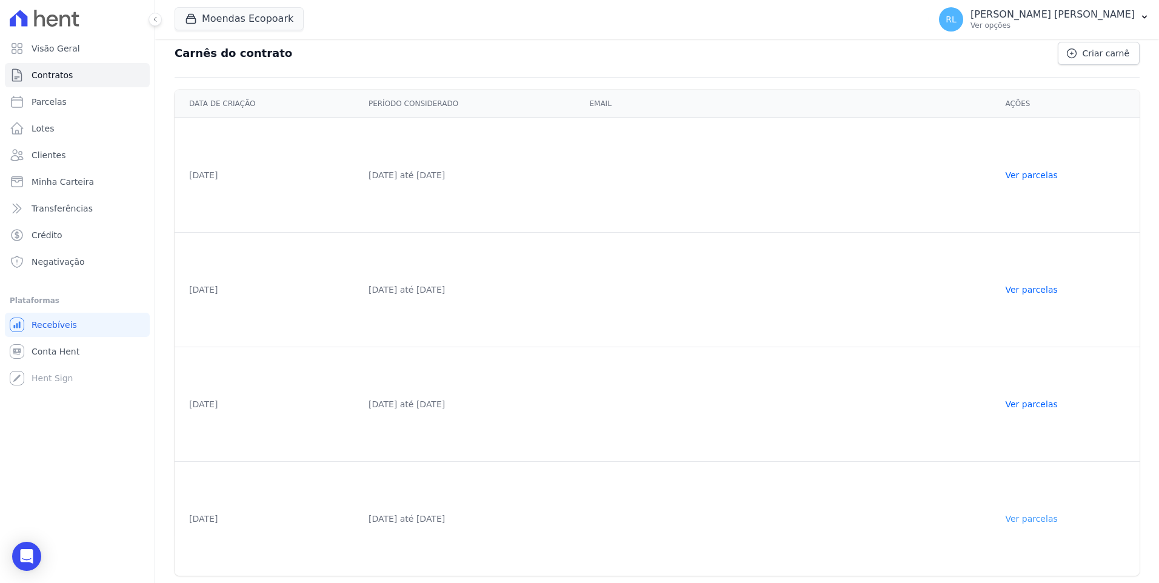
click at [1045, 516] on link "Ver parcelas" at bounding box center [1031, 519] width 52 height 10
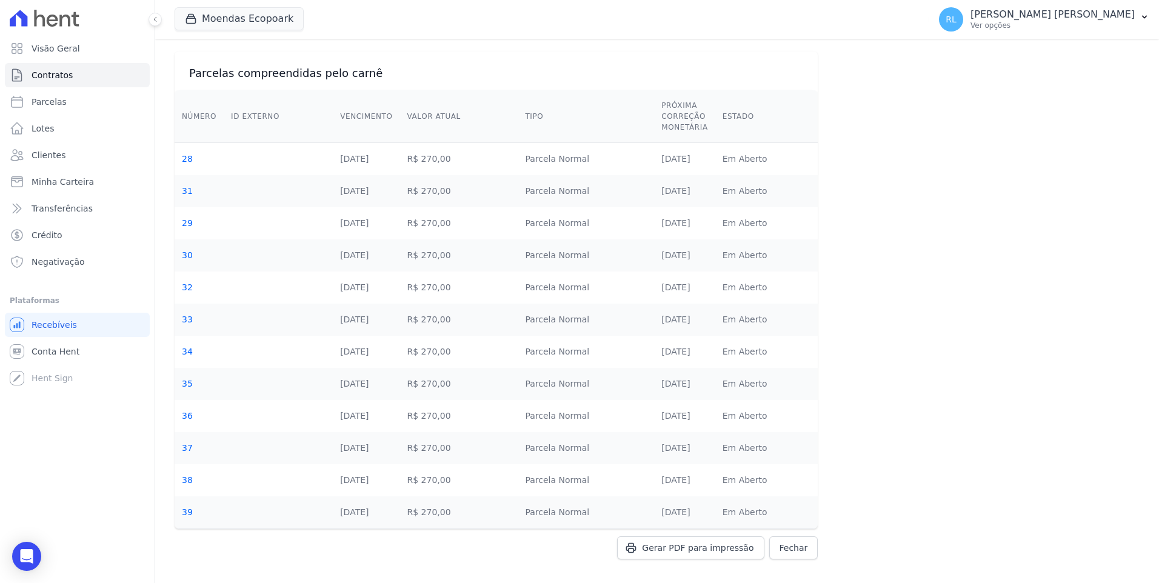
scroll to position [30, 0]
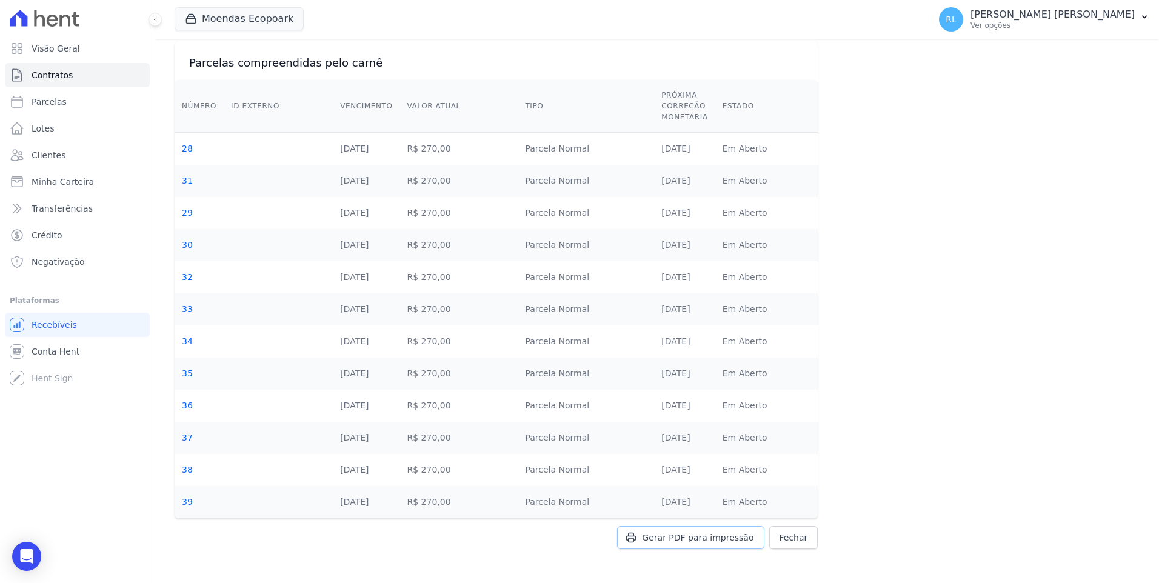
click at [723, 533] on span "Gerar PDF para impressão" at bounding box center [698, 537] width 112 height 12
click at [779, 535] on span "Fechar" at bounding box center [793, 537] width 28 height 12
